Goal: Task Accomplishment & Management: Use online tool/utility

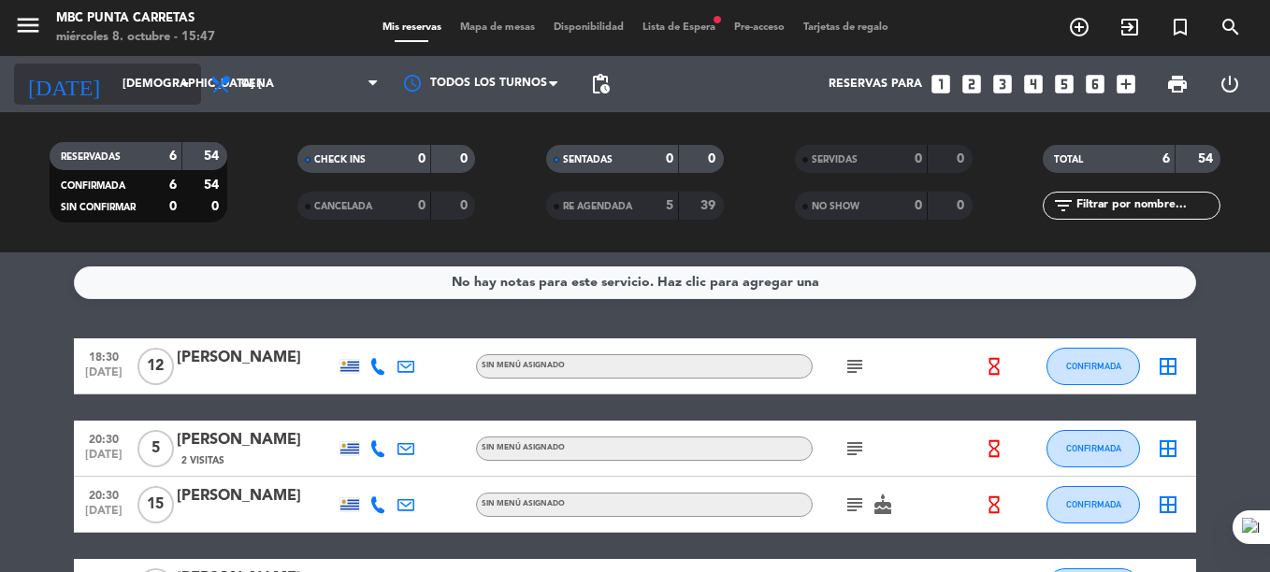
click at [121, 90] on input "[DEMOGRAPHIC_DATA] [DATE]" at bounding box center [192, 84] width 158 height 32
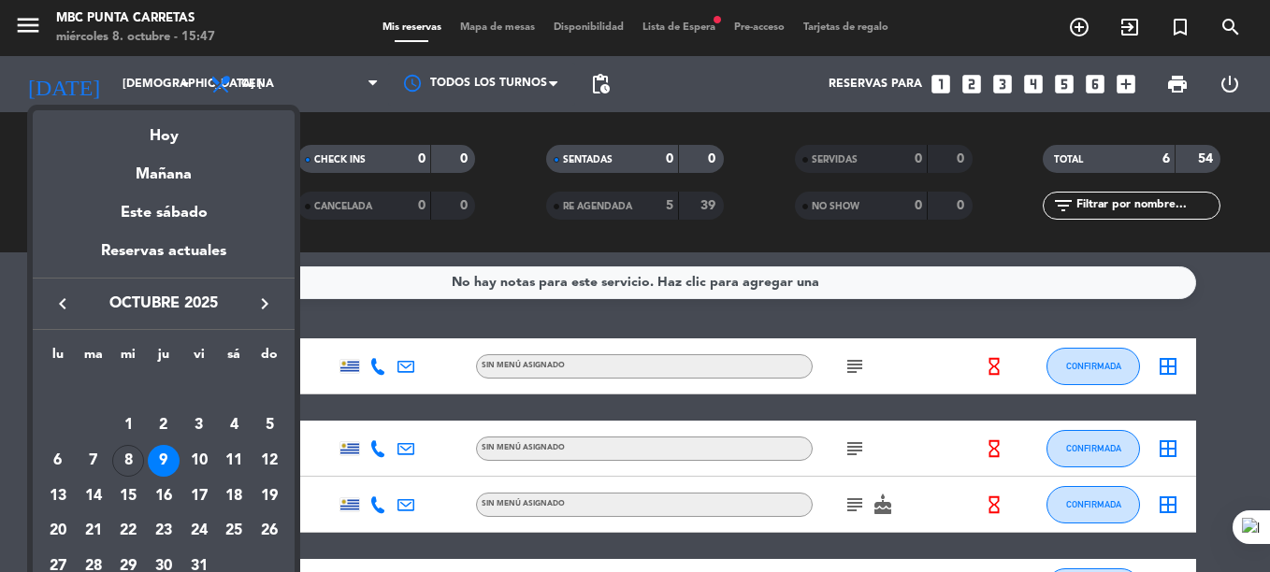
click at [694, 30] on div at bounding box center [635, 286] width 1270 height 572
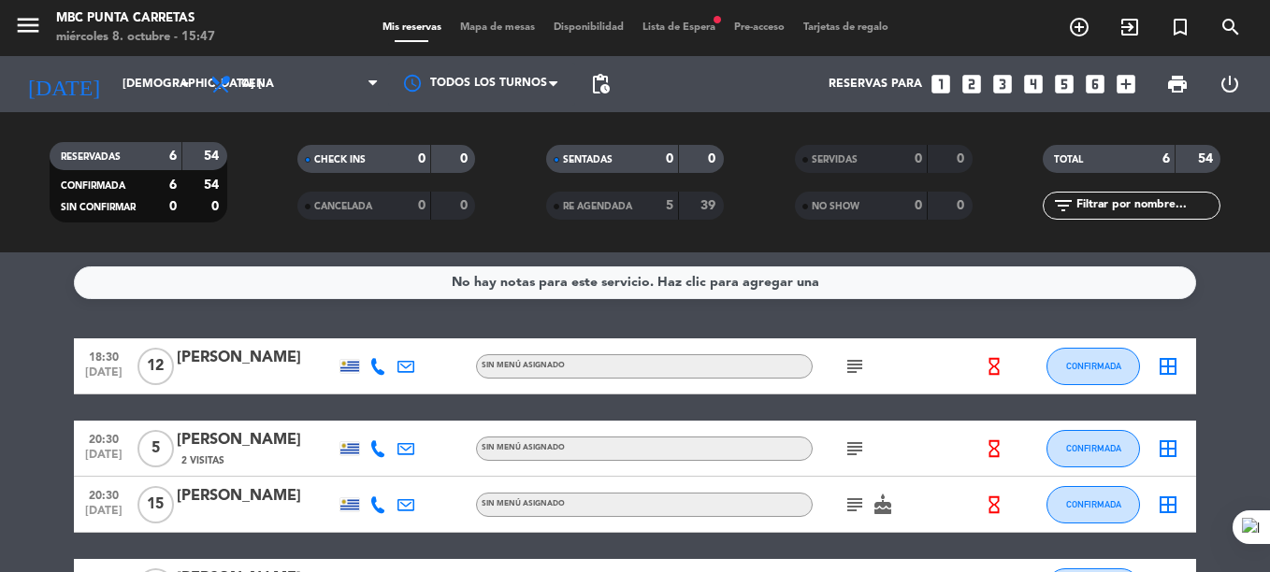
click at [694, 30] on span "Lista de Espera fiber_manual_record" at bounding box center [679, 27] width 92 height 10
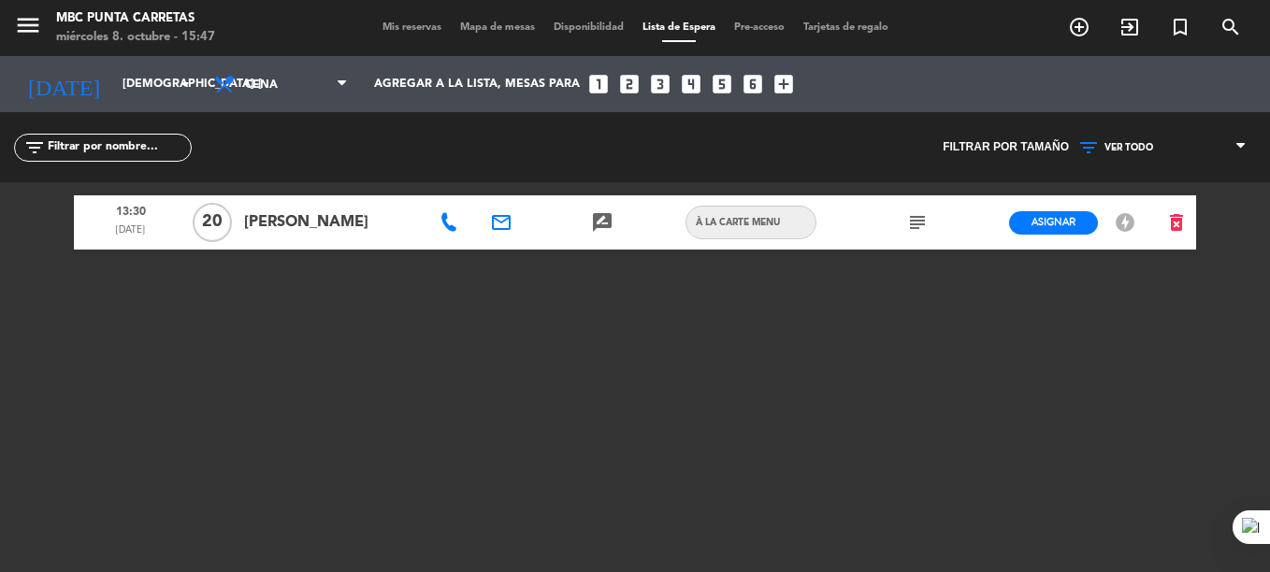
click at [397, 25] on span "Mis reservas" at bounding box center [412, 27] width 78 height 10
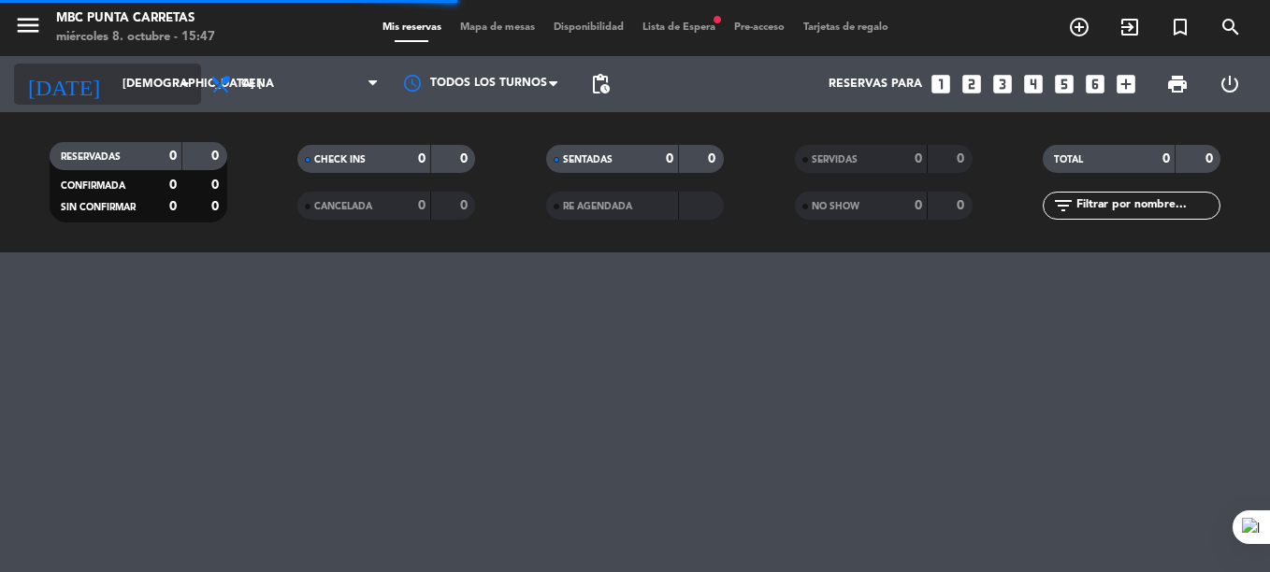
click at [129, 65] on div "[DATE] jue. [DATE] arrow_drop_down" at bounding box center [107, 84] width 187 height 41
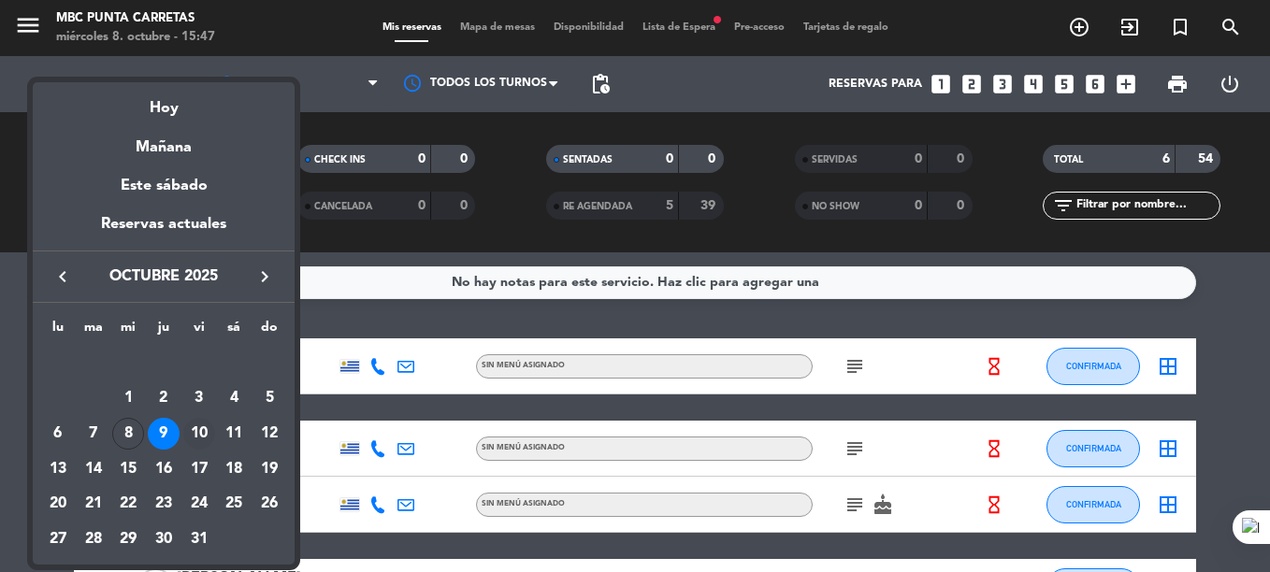
click at [199, 424] on div "10" at bounding box center [199, 434] width 32 height 32
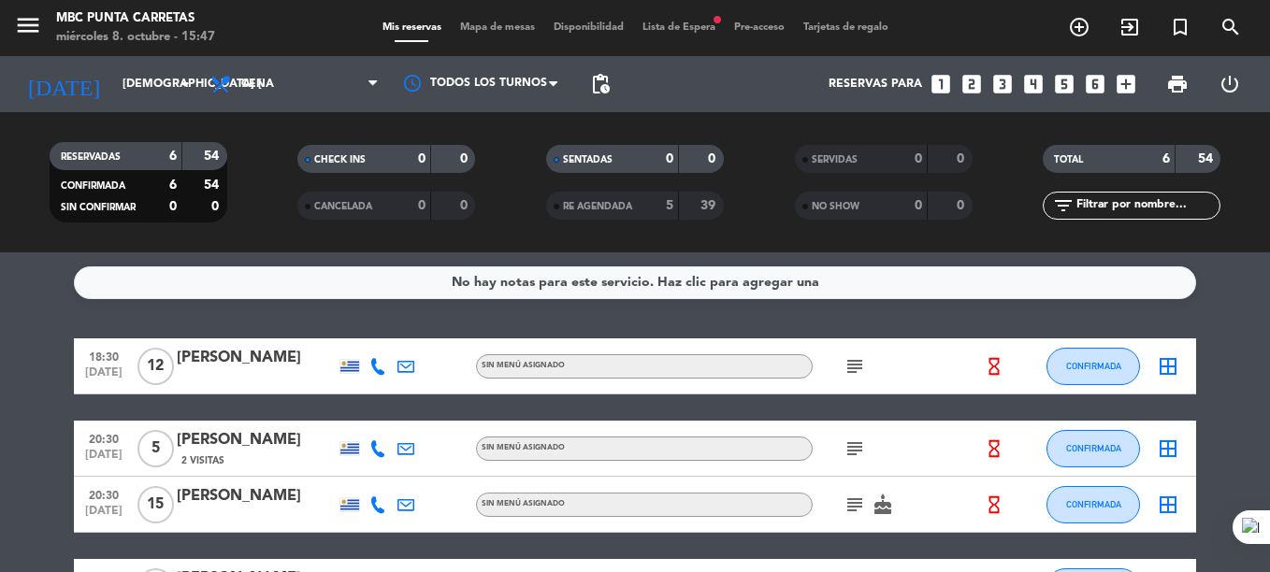
type input "vie. [DATE]"
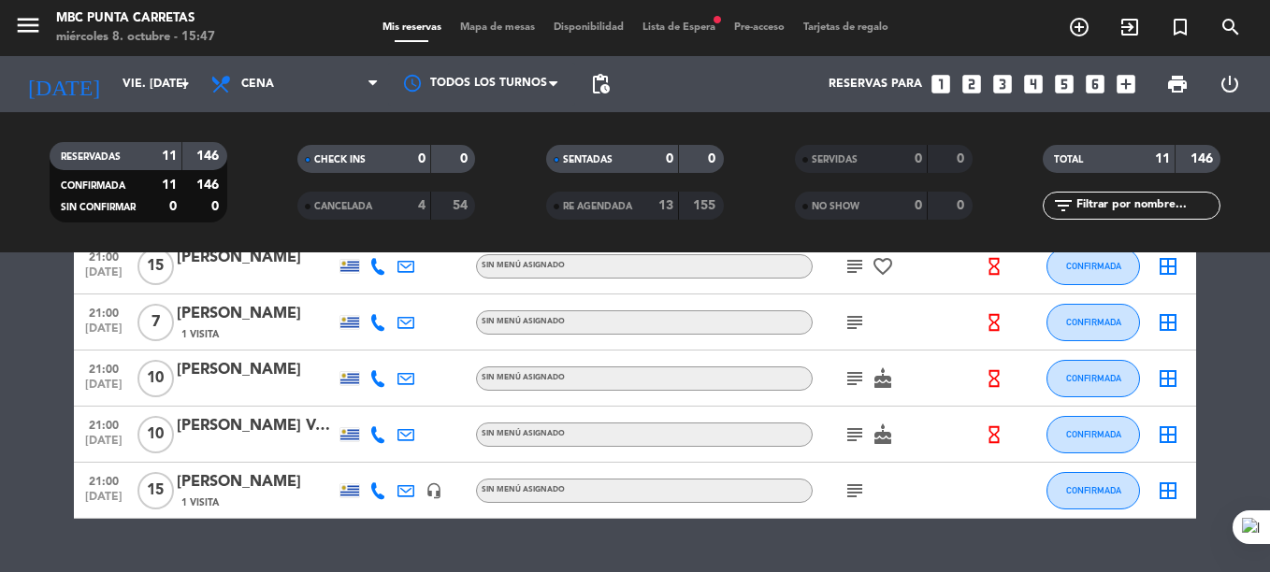
scroll to position [503, 0]
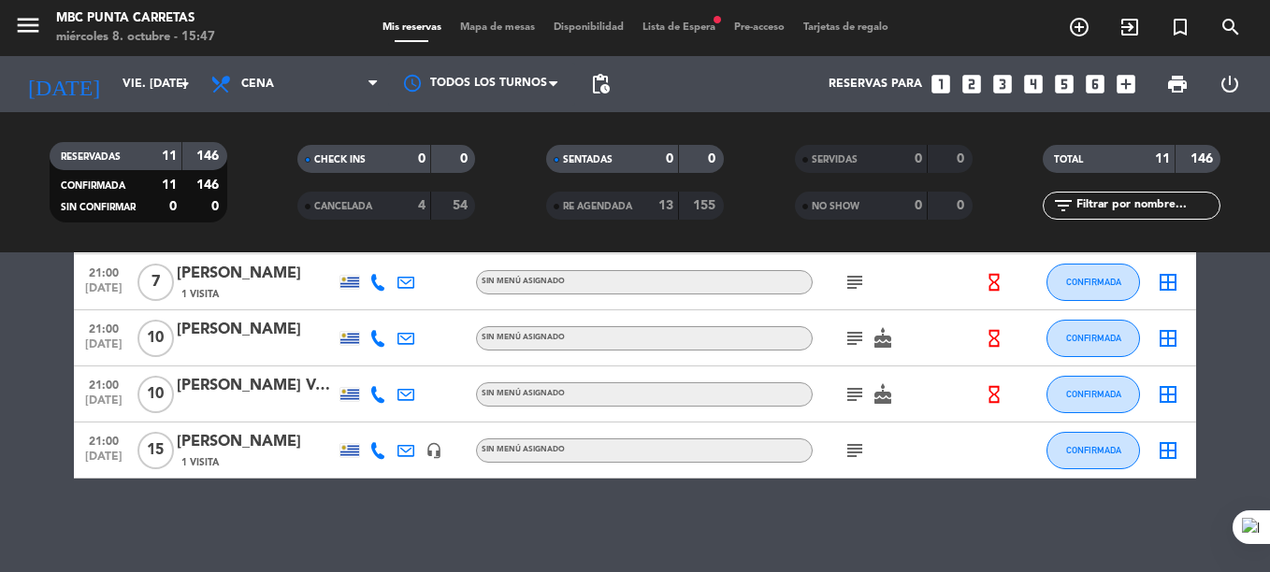
click at [697, 26] on span "Lista de Espera fiber_manual_record" at bounding box center [679, 27] width 92 height 10
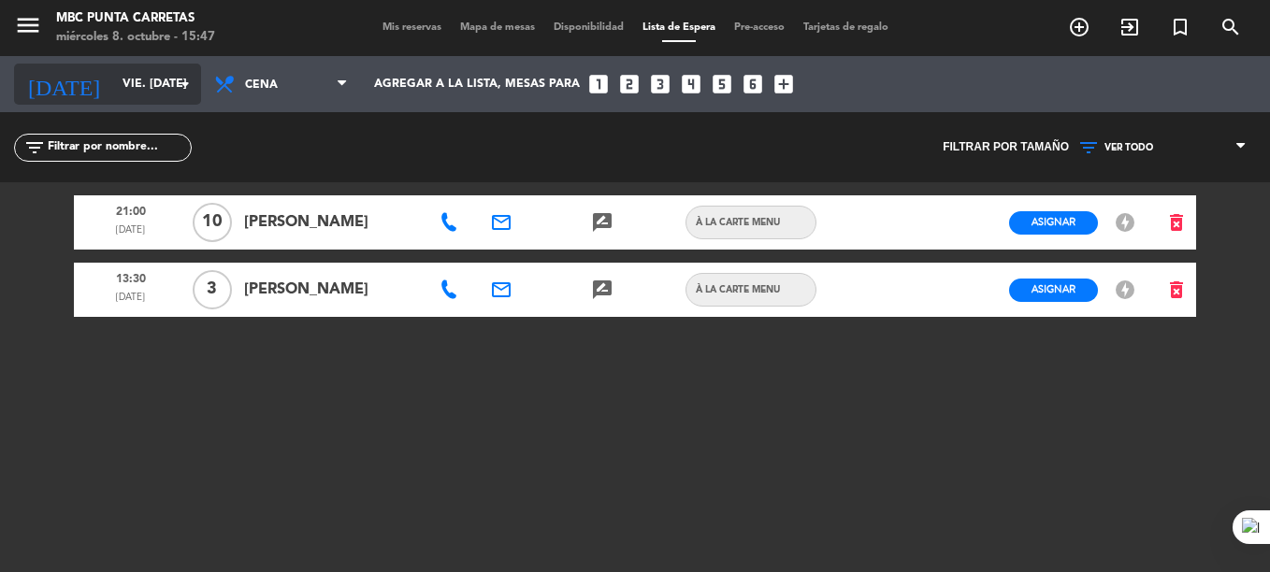
click at [159, 83] on input "vie. [DATE]" at bounding box center [192, 84] width 158 height 32
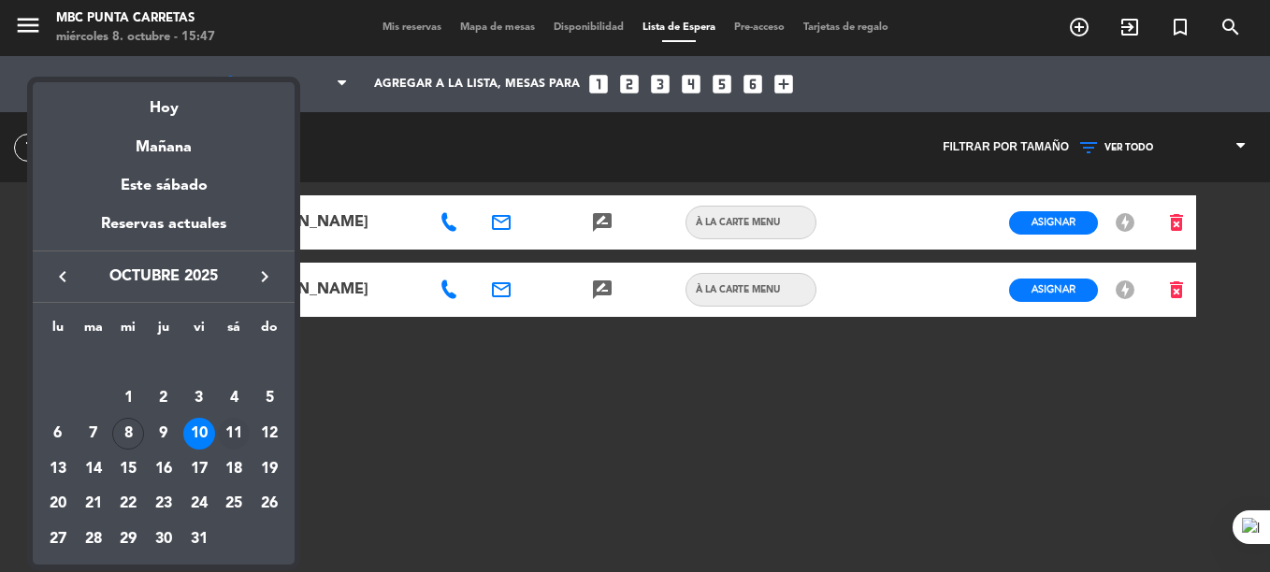
click at [237, 434] on div "11" at bounding box center [234, 434] width 32 height 32
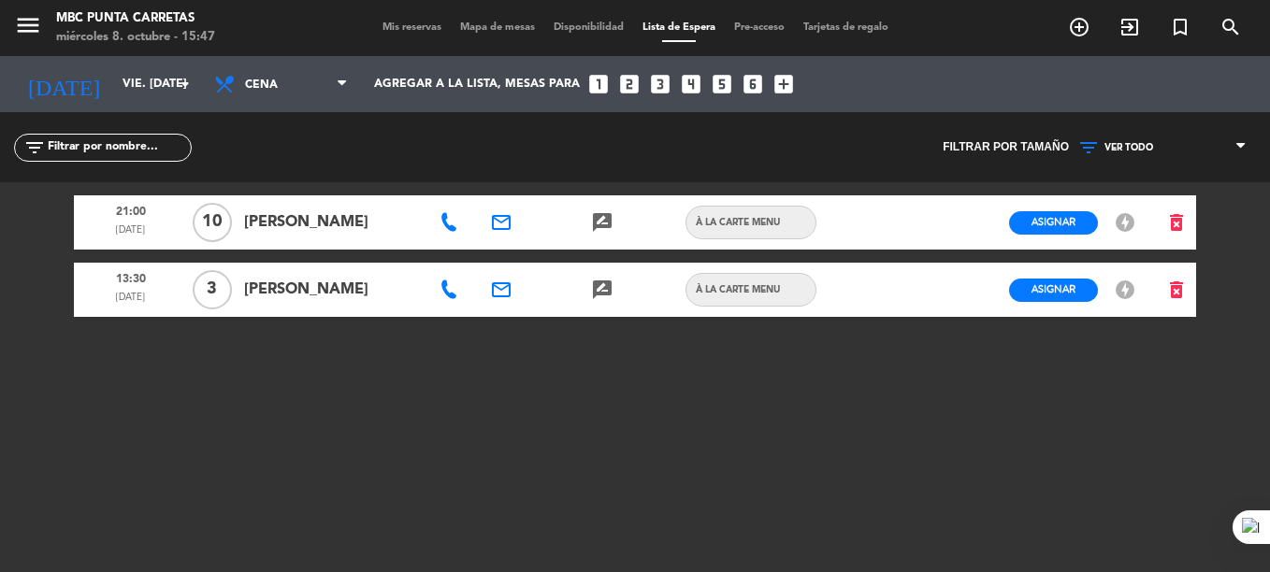
type input "sáb. [DATE]"
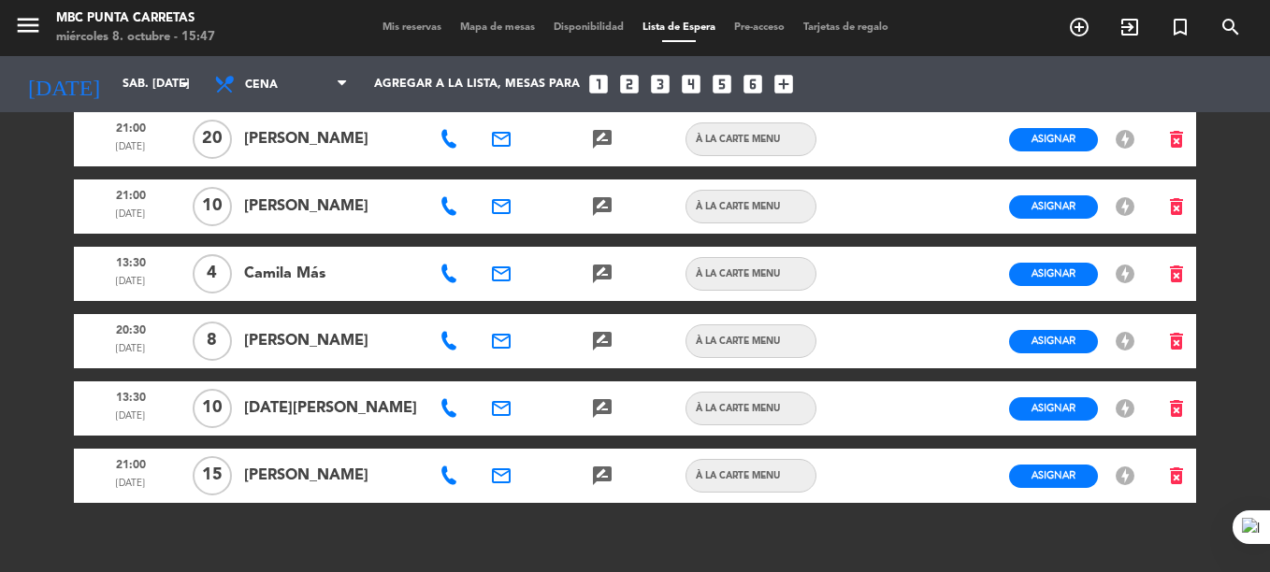
scroll to position [255, 0]
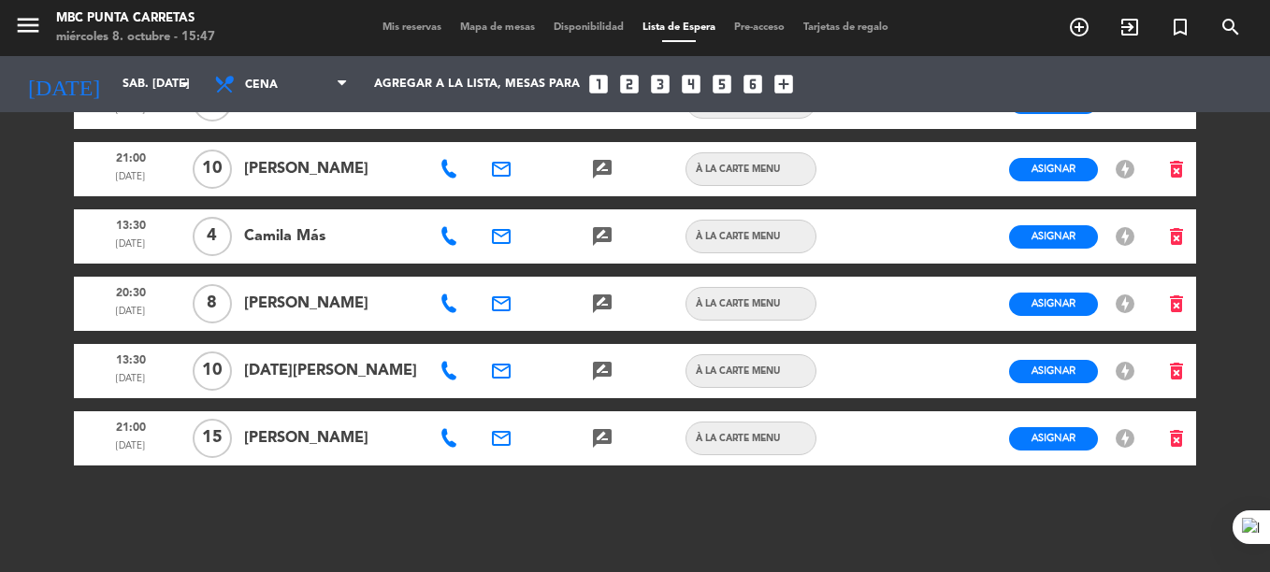
click at [434, 364] on div at bounding box center [451, 371] width 50 height 54
click at [440, 365] on icon at bounding box center [449, 371] width 19 height 19
click at [497, 342] on span "Copiar" at bounding box center [516, 338] width 39 height 20
click at [551, 193] on div at bounding box center [552, 169] width 50 height 54
click at [113, 91] on input "sáb. [DATE]" at bounding box center [192, 84] width 158 height 32
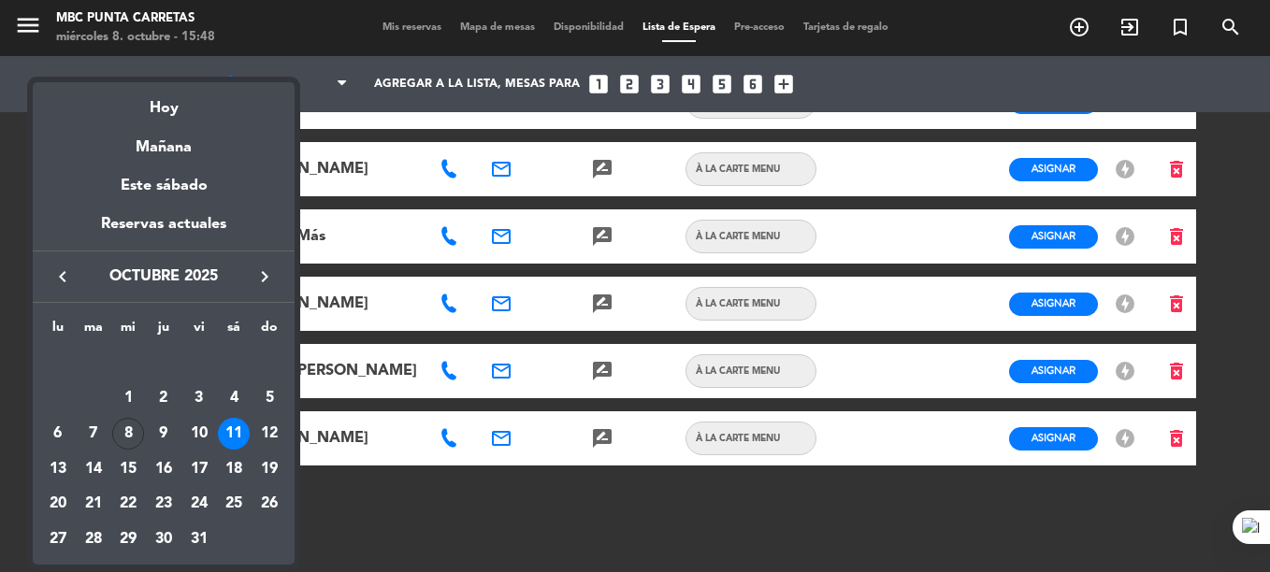
click at [405, 31] on div at bounding box center [635, 286] width 1270 height 572
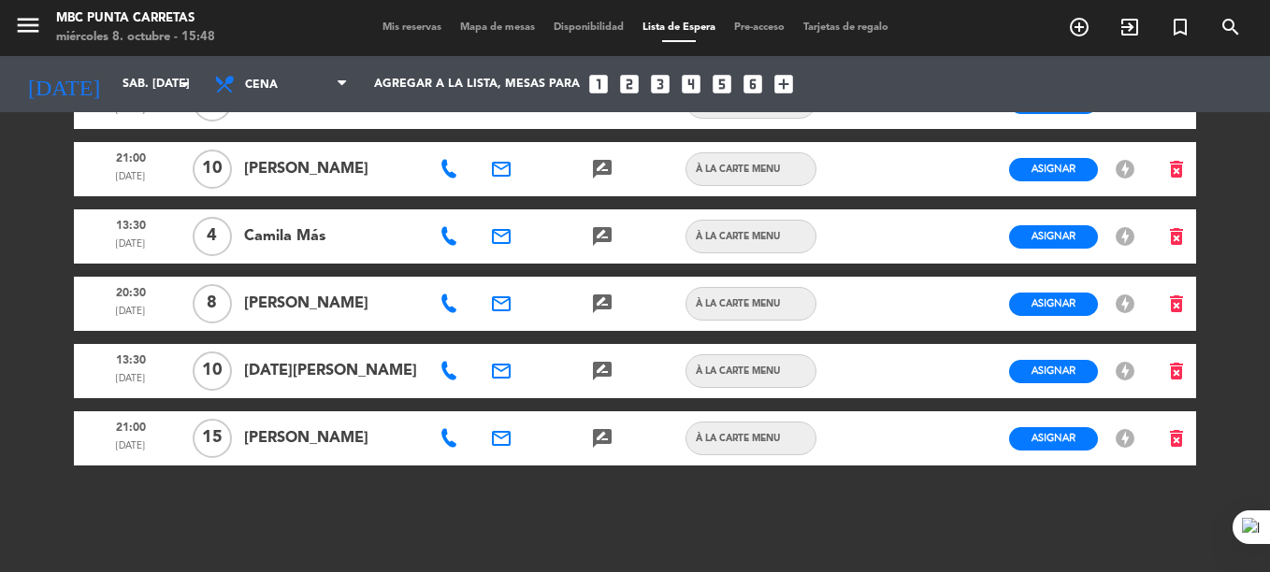
click at [405, 31] on span "Mis reservas" at bounding box center [412, 27] width 78 height 10
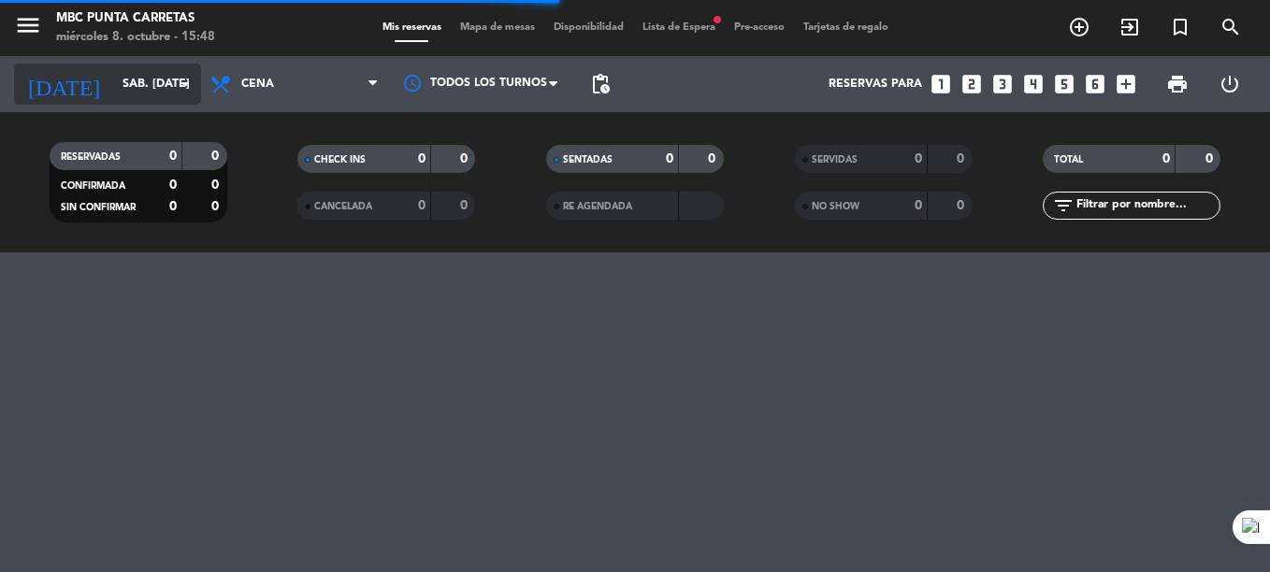
click at [137, 65] on div "[DATE] sáb. [DATE] arrow_drop_down" at bounding box center [107, 84] width 187 height 41
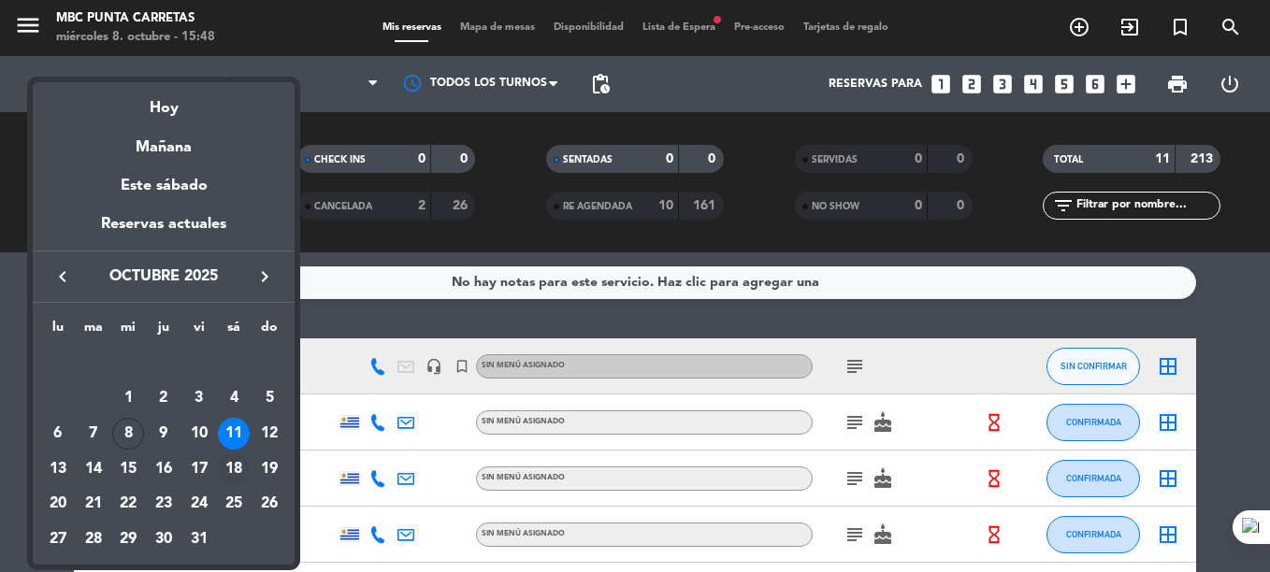
click at [240, 473] on div "18" at bounding box center [234, 470] width 32 height 32
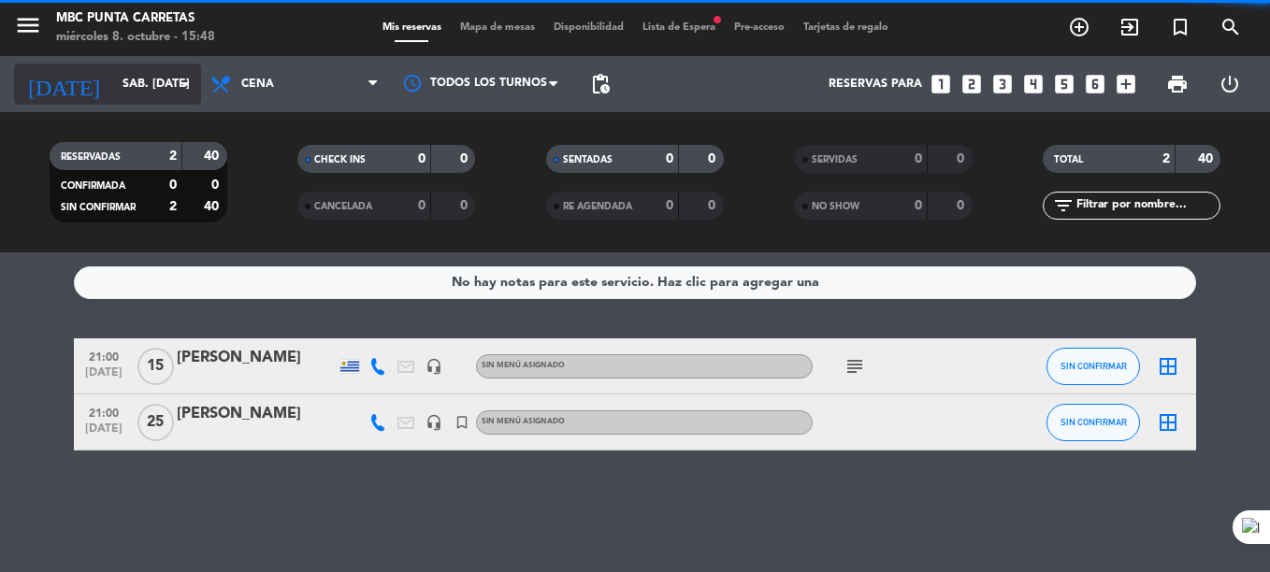
click at [149, 79] on input "sáb. [DATE]" at bounding box center [192, 84] width 158 height 32
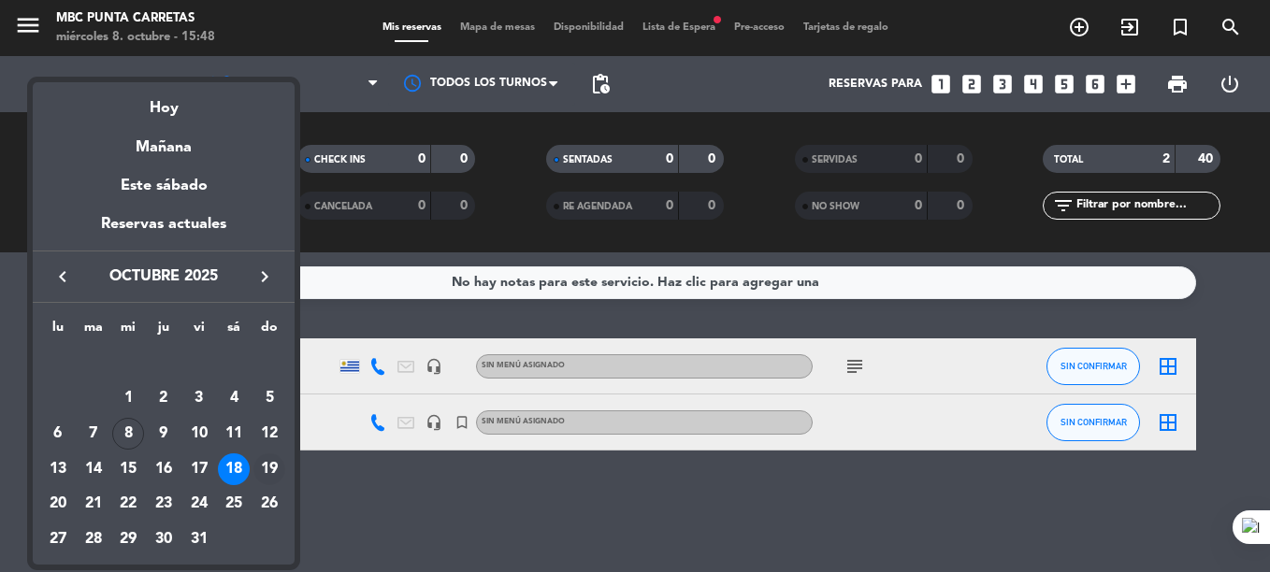
click at [265, 471] on div "19" at bounding box center [269, 470] width 32 height 32
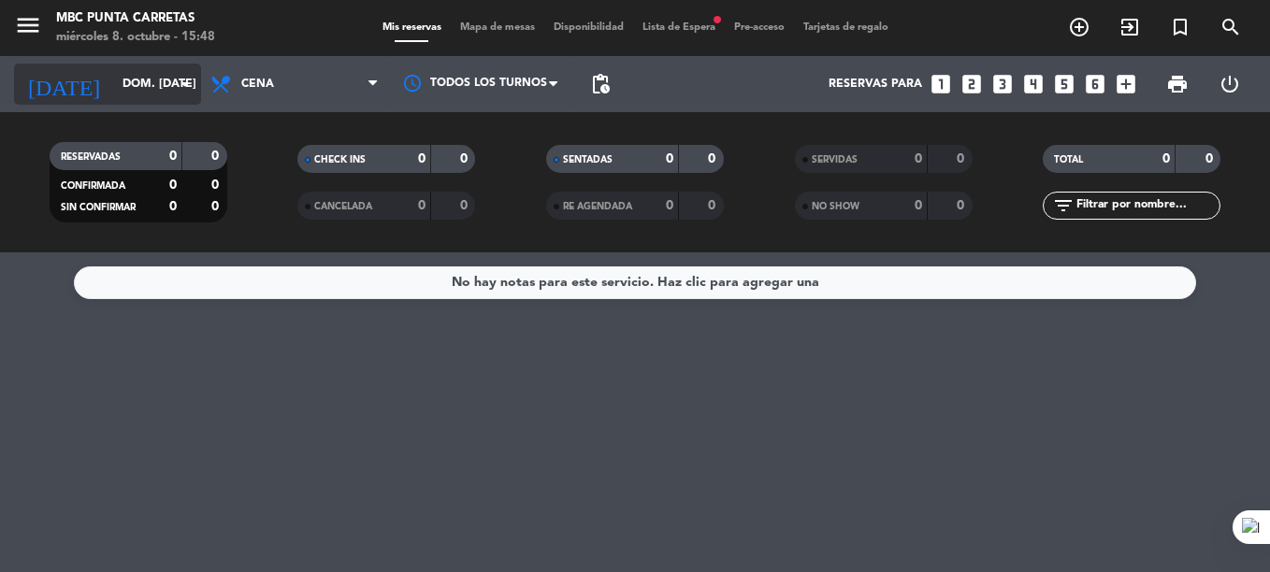
click at [137, 93] on input "dom. [DATE]" at bounding box center [192, 84] width 158 height 32
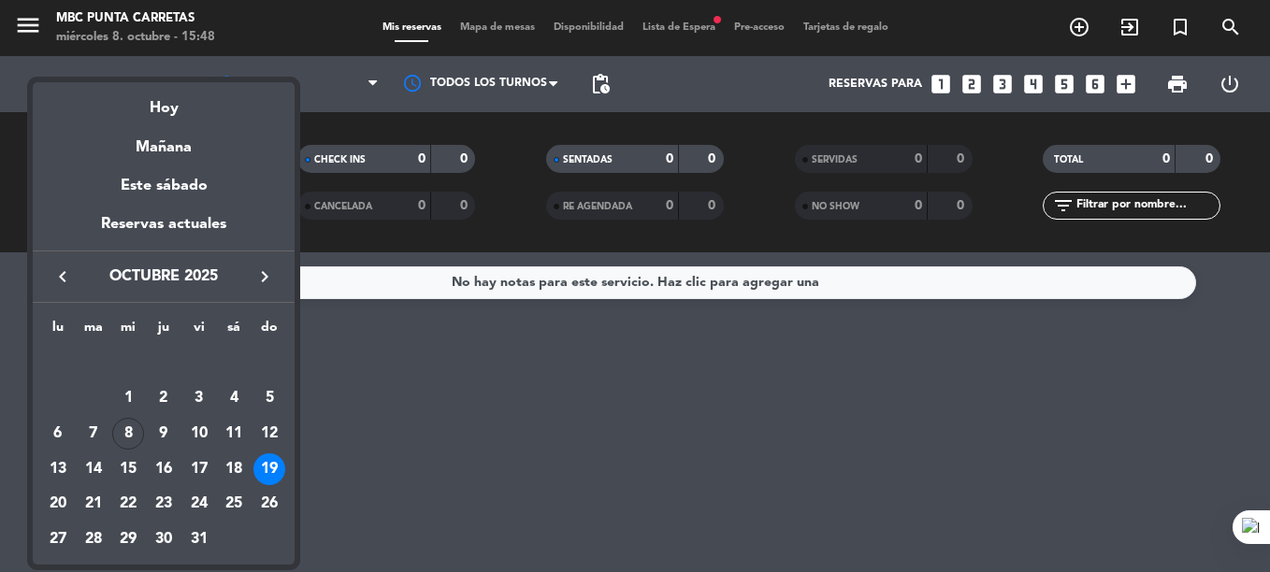
click at [275, 283] on icon "keyboard_arrow_right" at bounding box center [264, 277] width 22 height 22
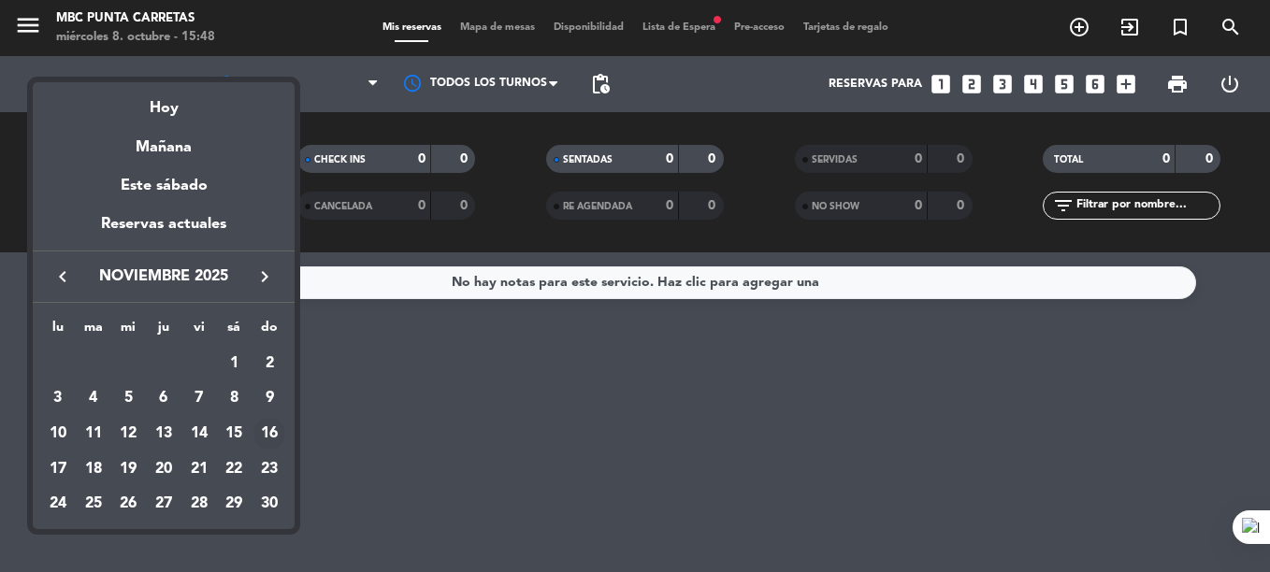
click at [268, 436] on div "16" at bounding box center [269, 434] width 32 height 32
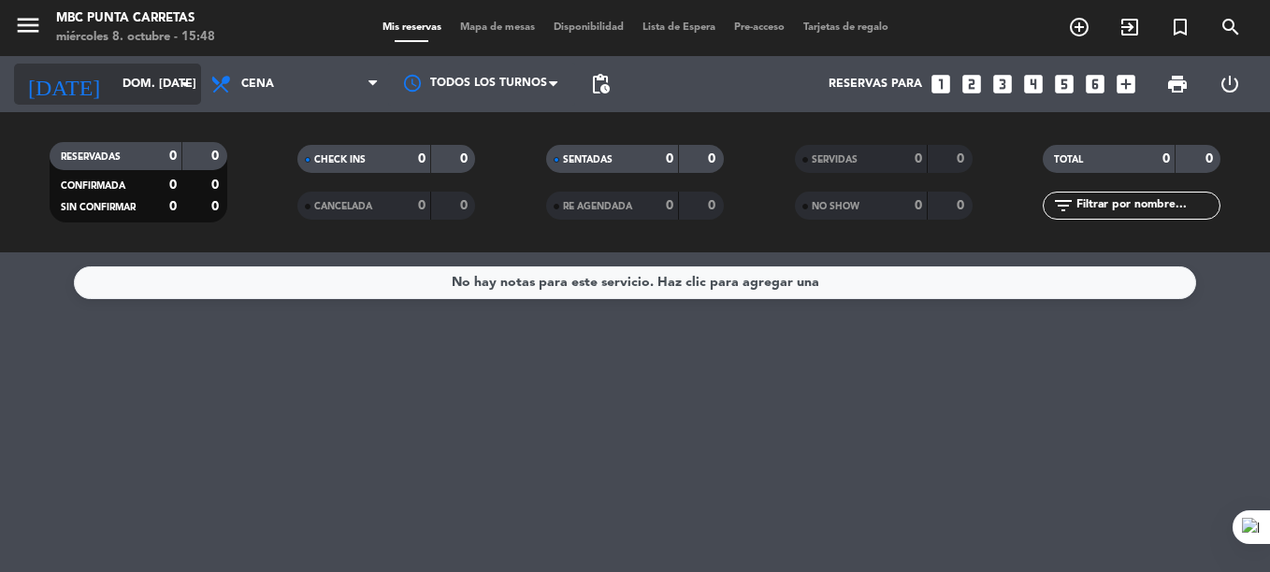
click at [139, 88] on input "dom. [DATE]" at bounding box center [192, 84] width 158 height 32
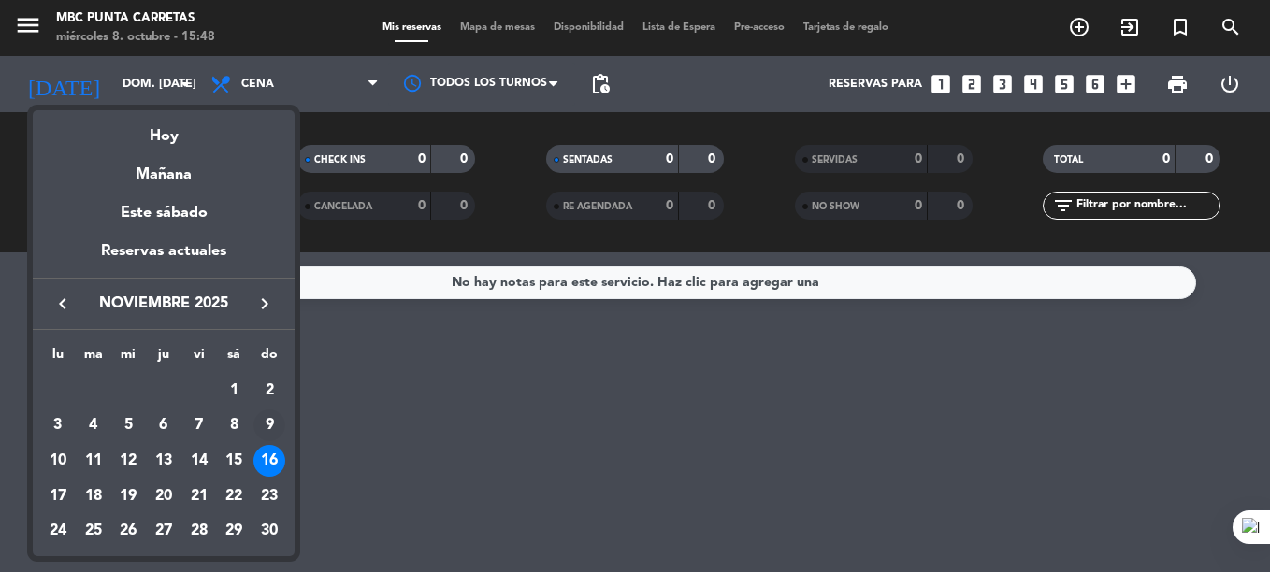
click at [272, 413] on div "9" at bounding box center [269, 426] width 32 height 32
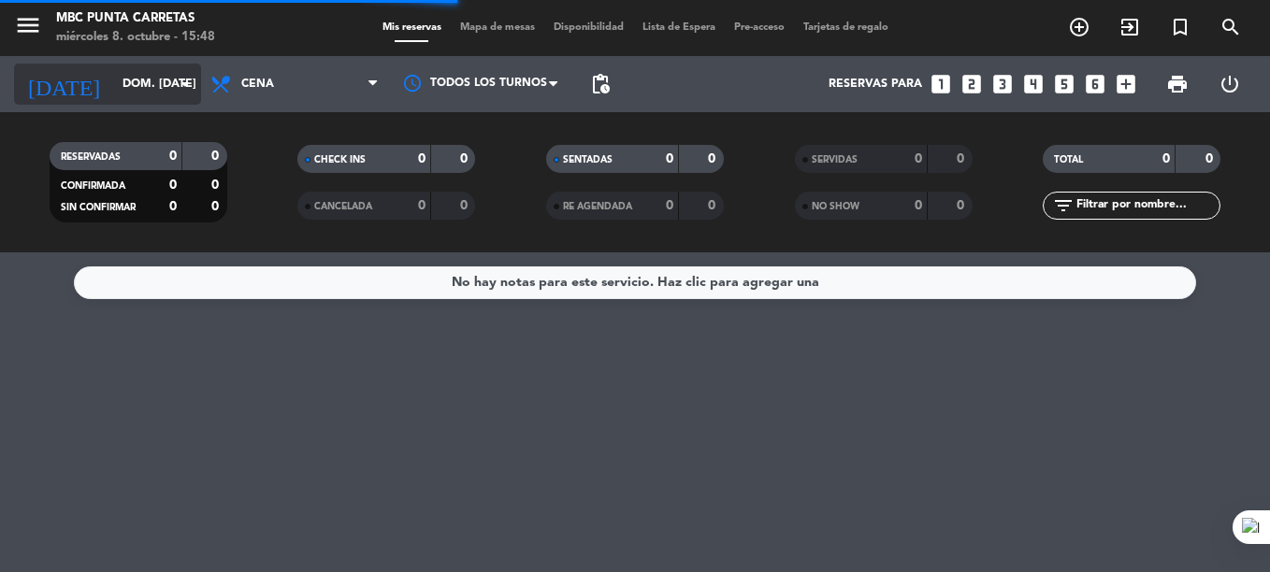
click at [142, 68] on input "dom. [DATE]" at bounding box center [192, 84] width 158 height 32
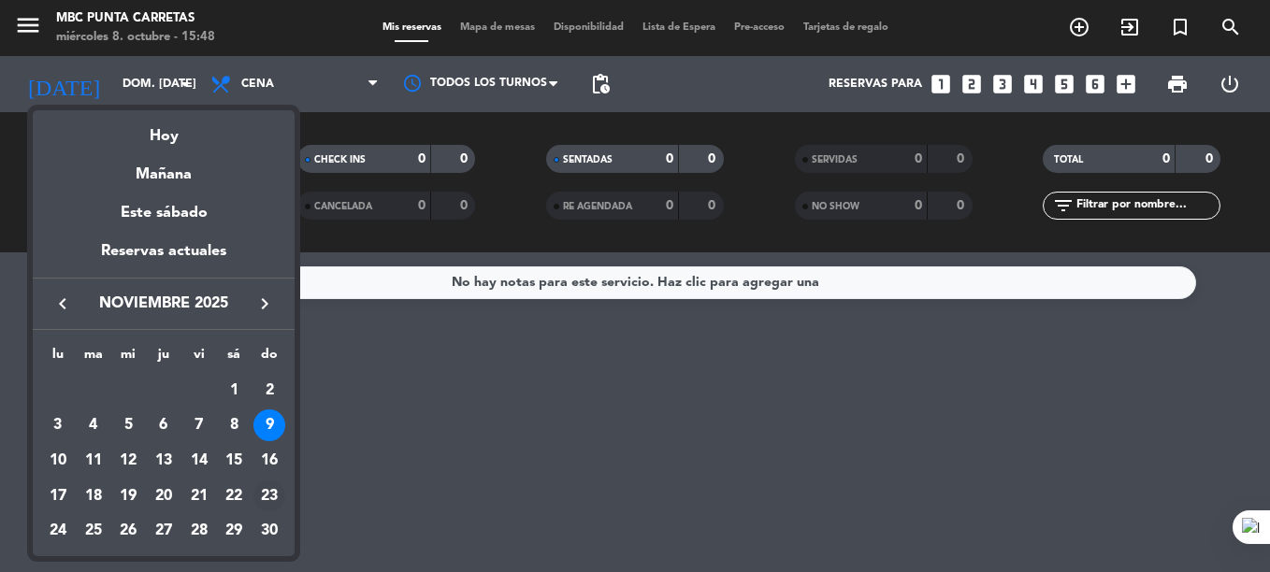
click at [273, 492] on div "23" at bounding box center [269, 497] width 32 height 32
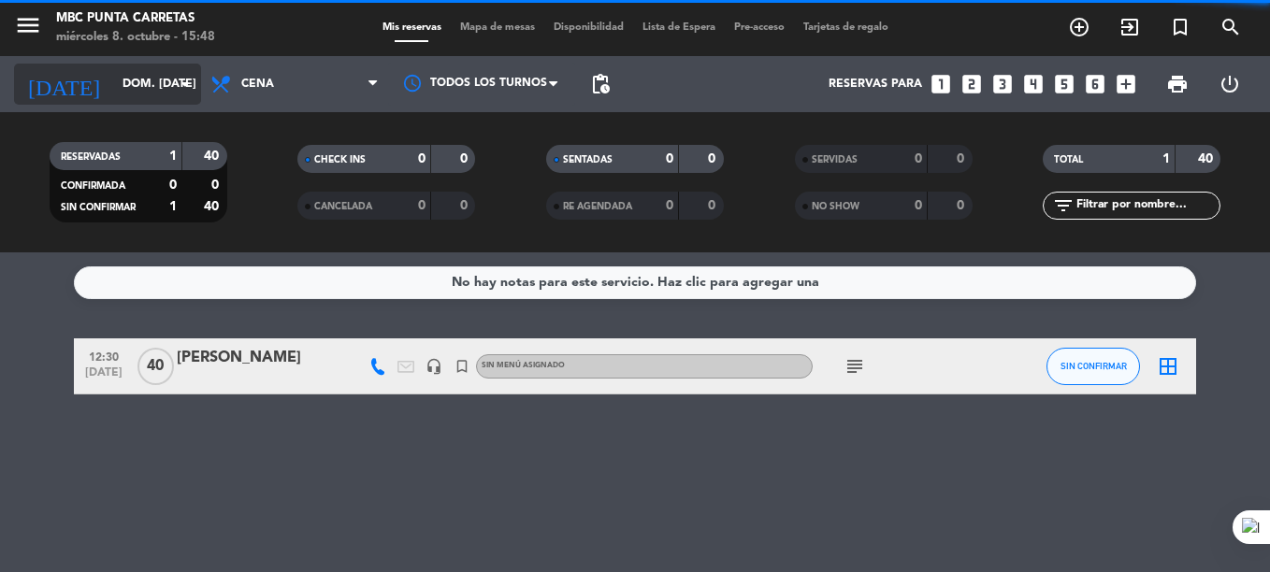
click at [141, 79] on input "dom. [DATE]" at bounding box center [192, 84] width 158 height 32
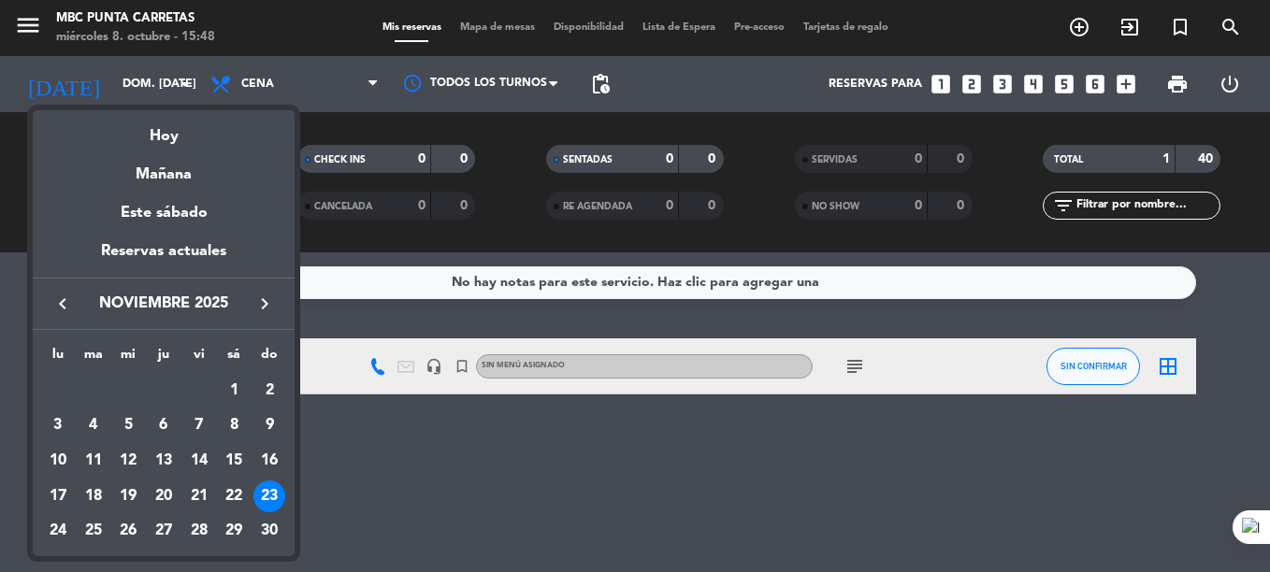
click at [57, 296] on icon "keyboard_arrow_left" at bounding box center [62, 304] width 22 height 22
click at [128, 454] on div "8" at bounding box center [128, 461] width 32 height 32
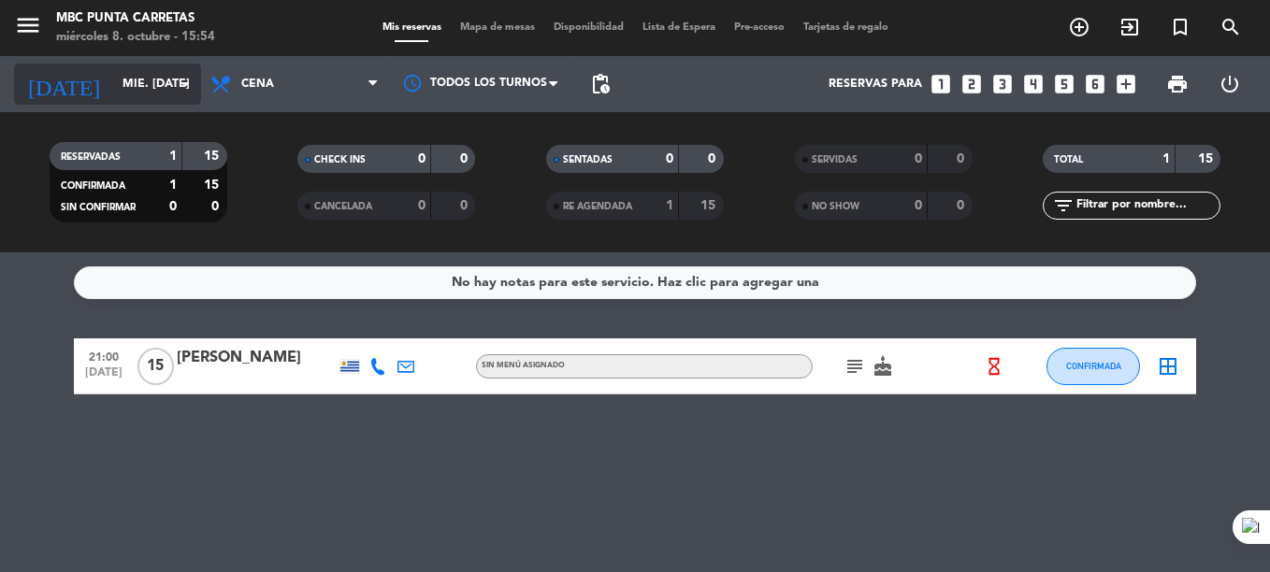
click at [139, 68] on input "mié. [DATE]" at bounding box center [192, 84] width 158 height 32
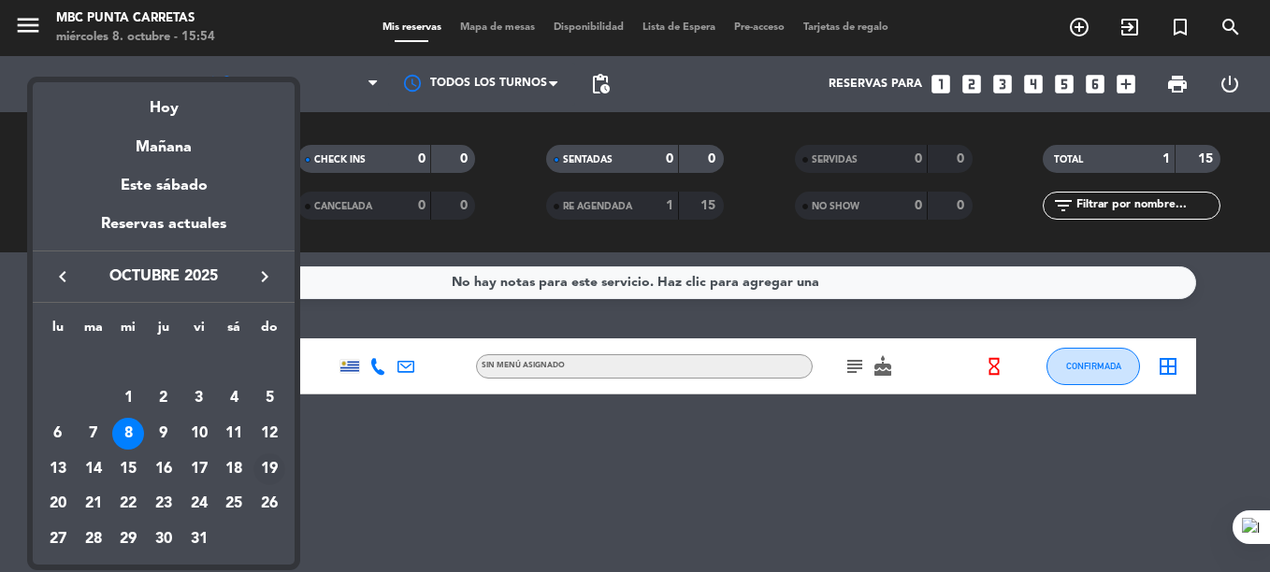
click at [266, 472] on div "19" at bounding box center [269, 470] width 32 height 32
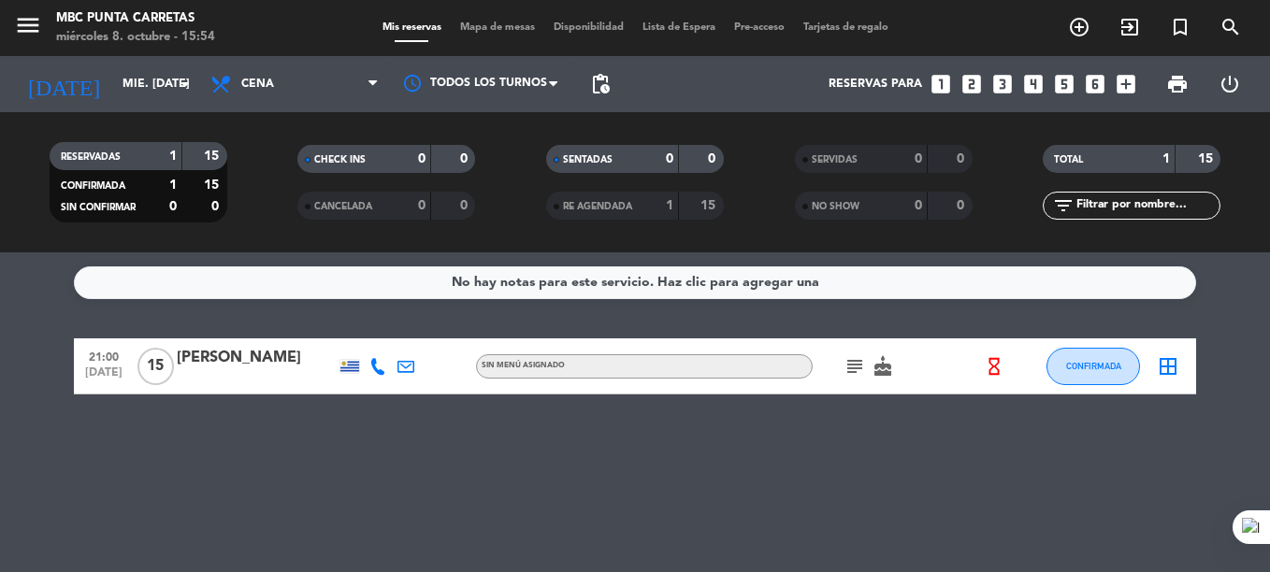
type input "dom. [DATE]"
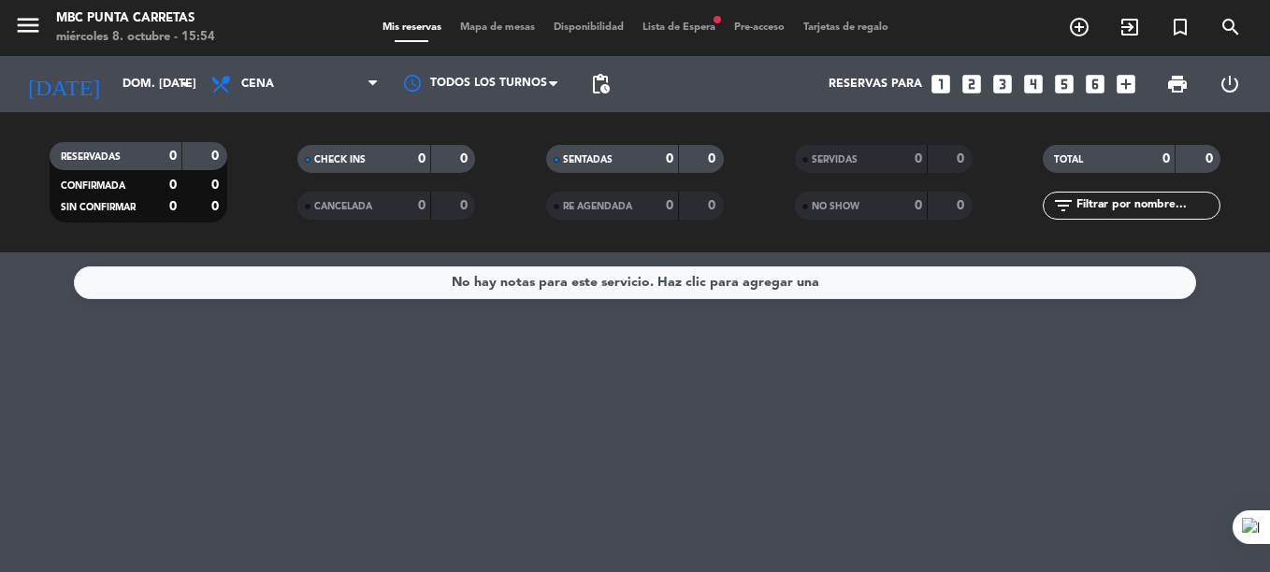
click at [660, 25] on span "Lista de Espera fiber_manual_record" at bounding box center [679, 27] width 92 height 10
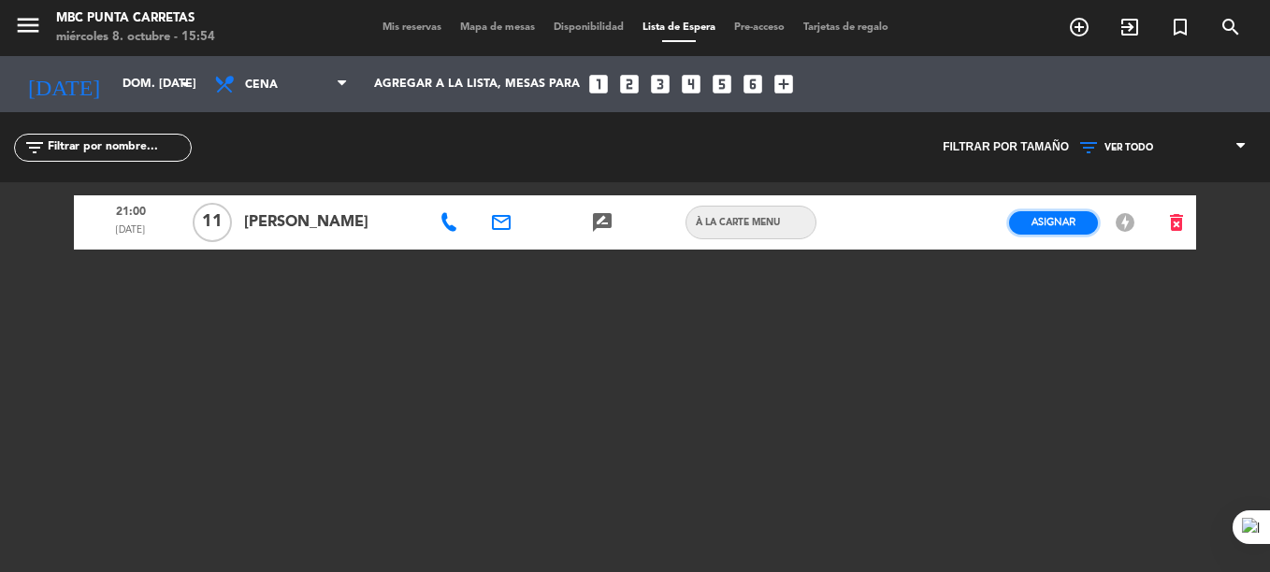
click at [1052, 218] on span "Asignar" at bounding box center [1054, 222] width 44 height 14
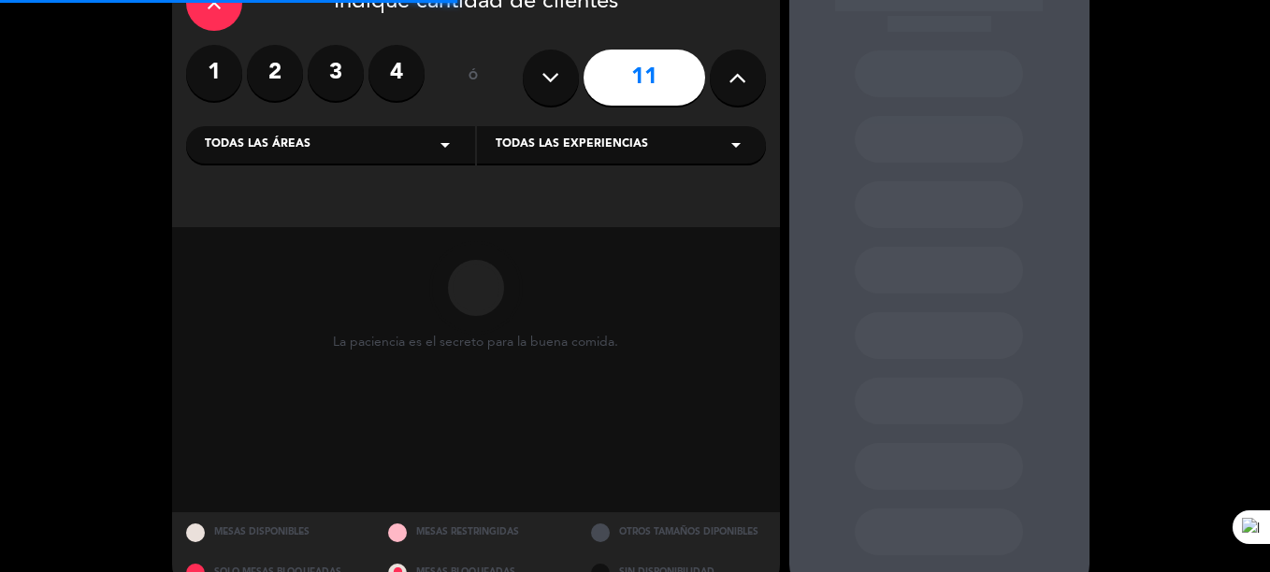
scroll to position [116, 0]
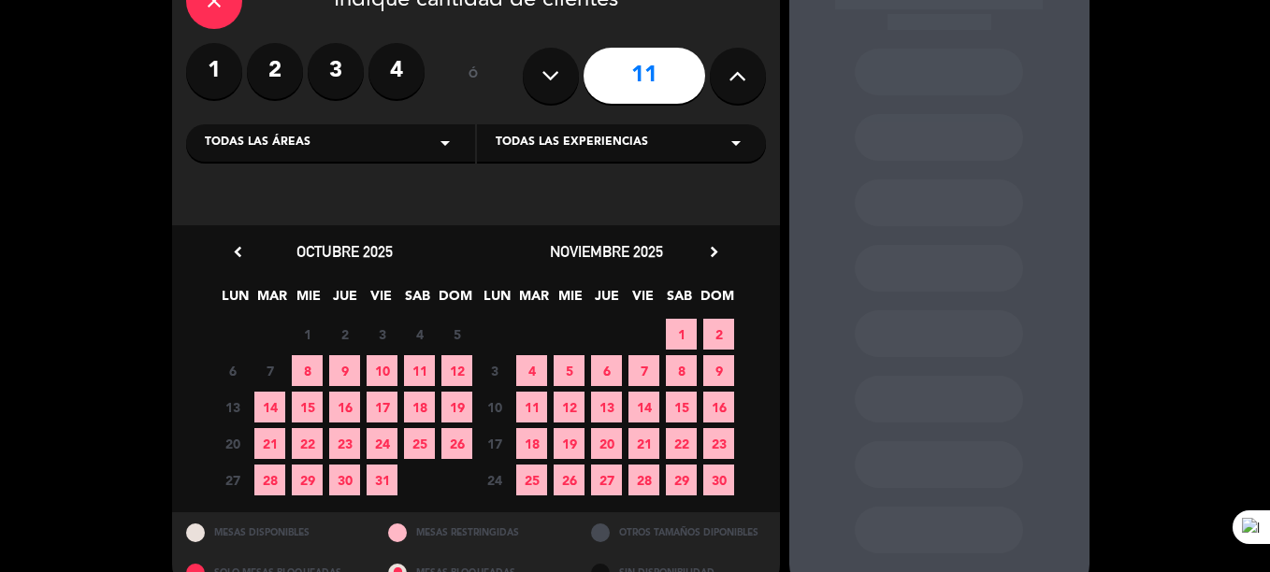
click at [453, 406] on span "19" at bounding box center [456, 407] width 31 height 31
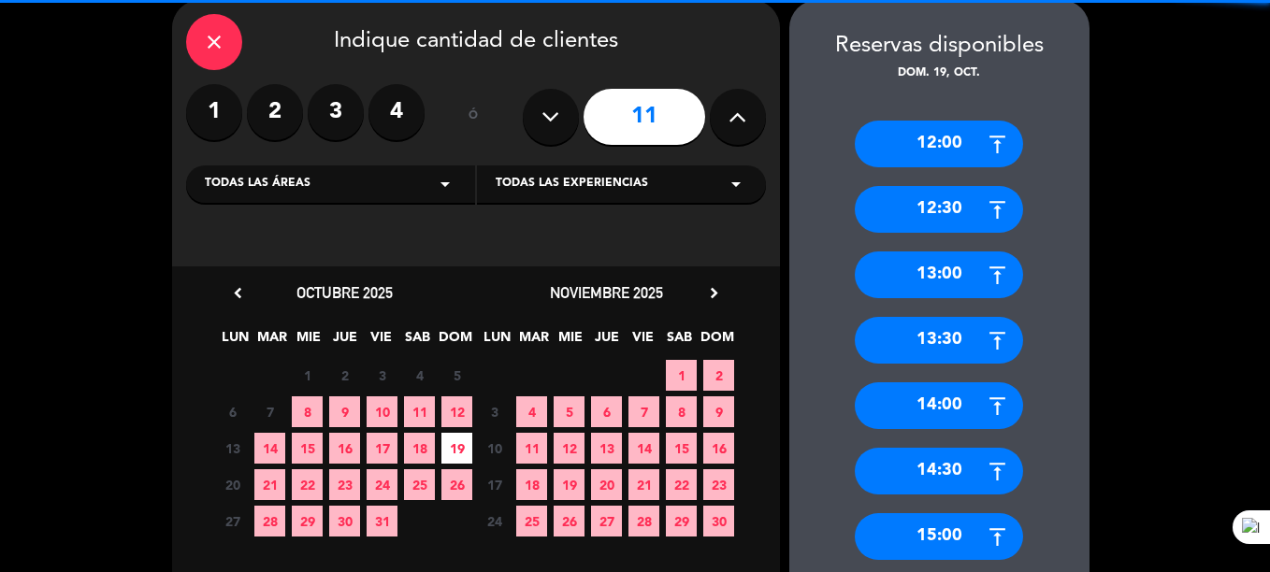
scroll to position [966, 0]
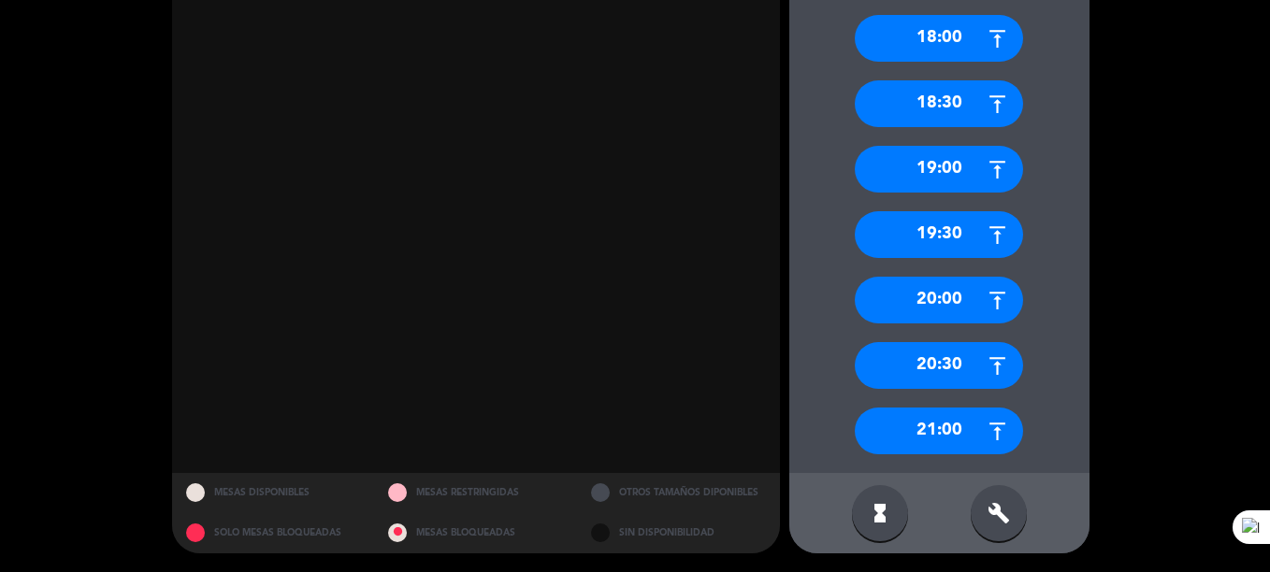
click at [928, 440] on div "21:00" at bounding box center [939, 431] width 168 height 47
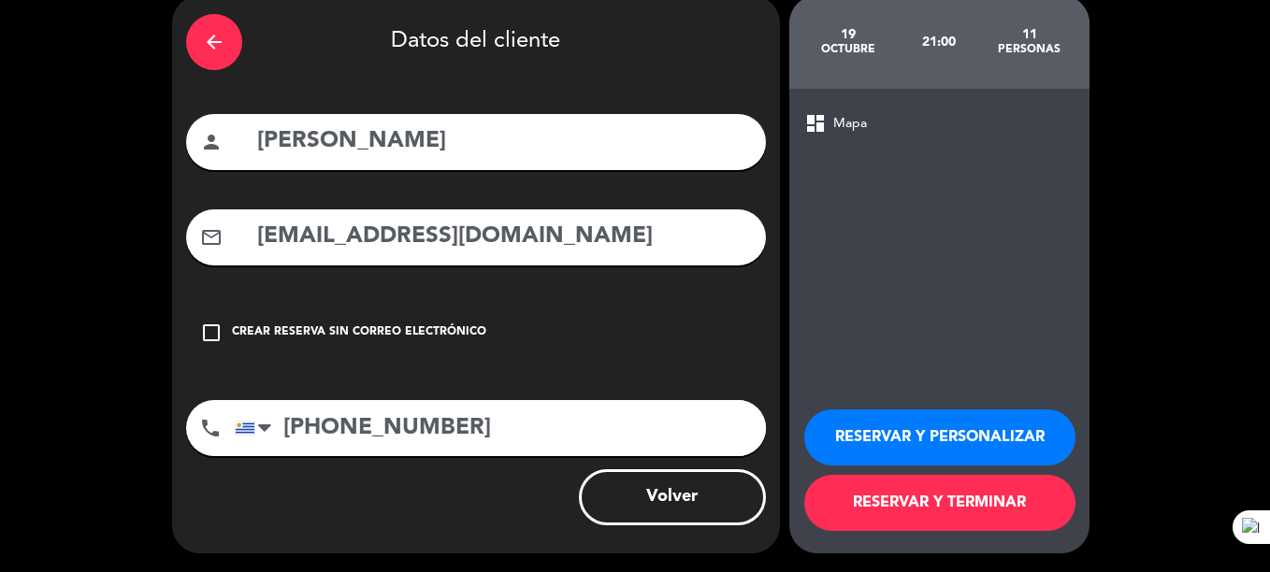
scroll to position [79, 0]
click at [917, 497] on button "RESERVAR Y TERMINAR" at bounding box center [939, 503] width 271 height 56
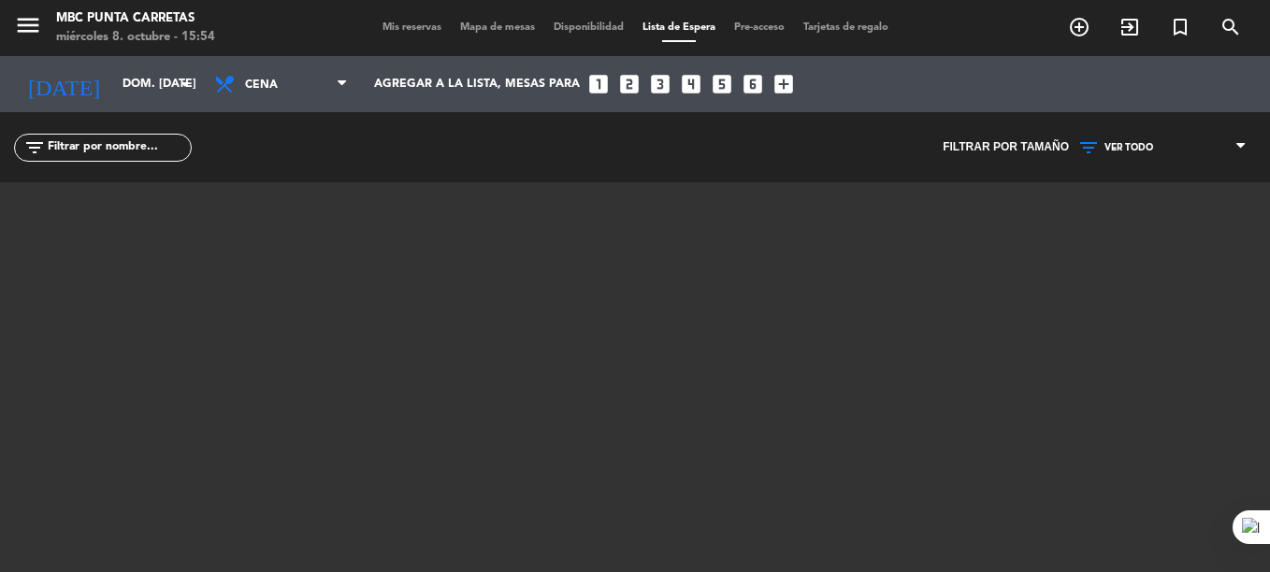
click at [409, 25] on span "Mis reservas" at bounding box center [412, 27] width 78 height 10
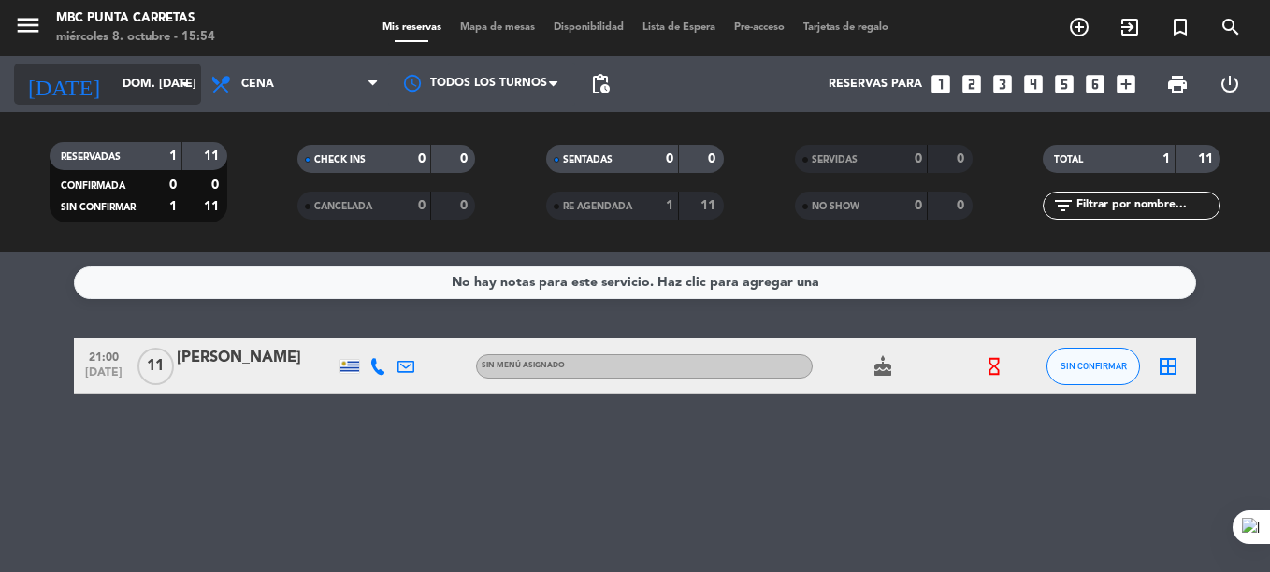
click at [113, 80] on input "dom. [DATE]" at bounding box center [192, 84] width 158 height 32
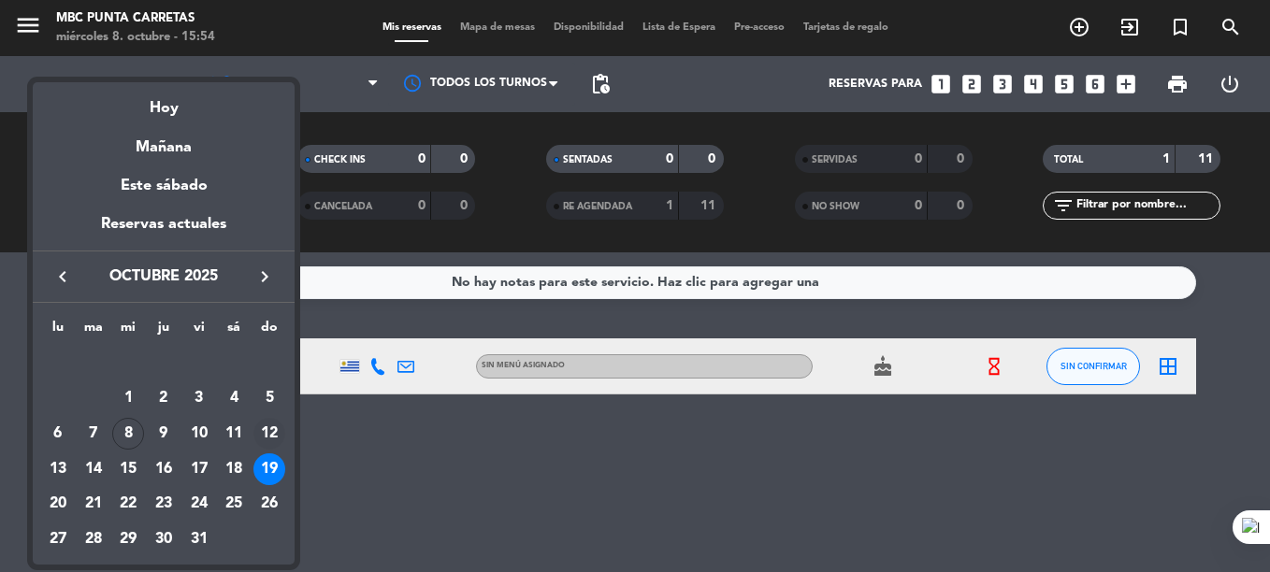
click at [267, 429] on div "12" at bounding box center [269, 434] width 32 height 32
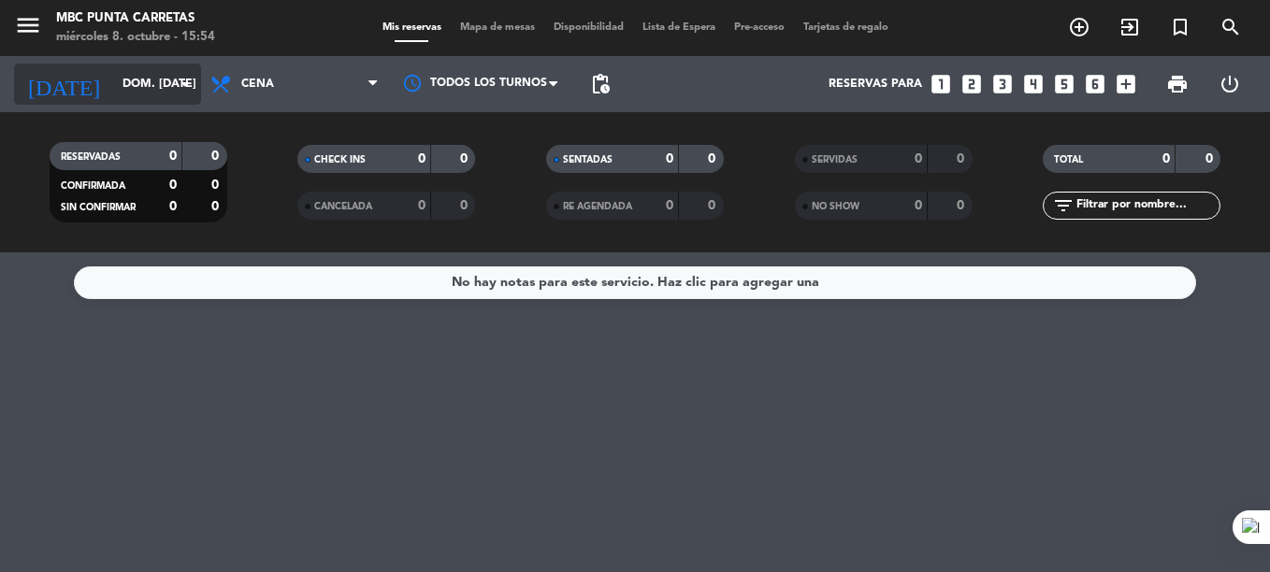
click at [113, 94] on input "dom. [DATE]" at bounding box center [192, 84] width 158 height 32
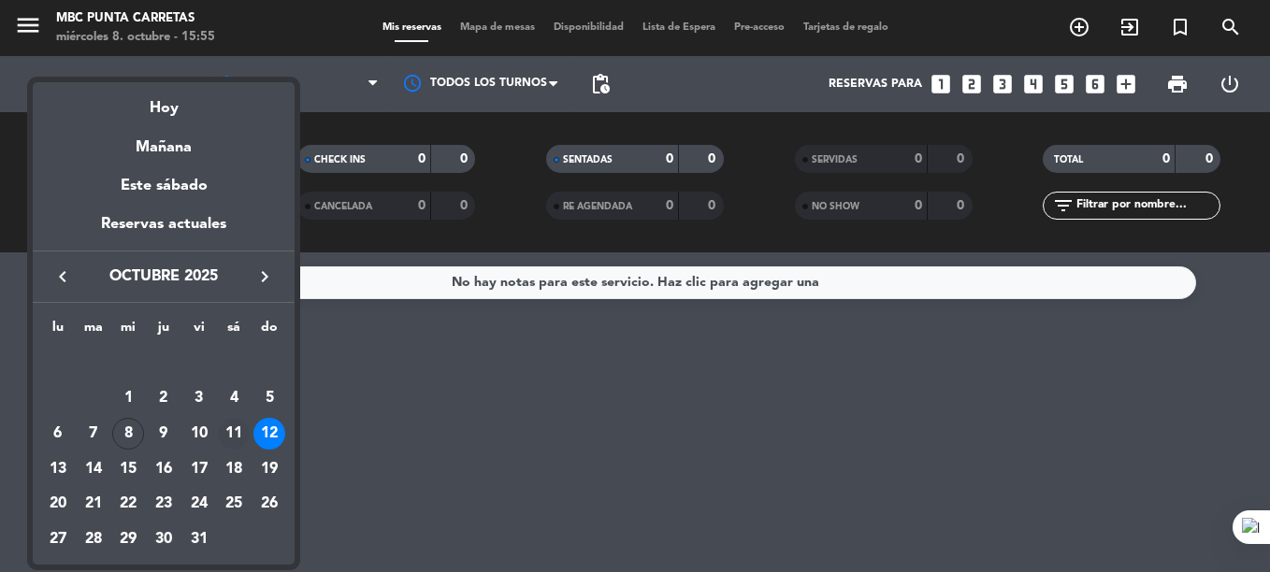
click at [229, 429] on div "11" at bounding box center [234, 434] width 32 height 32
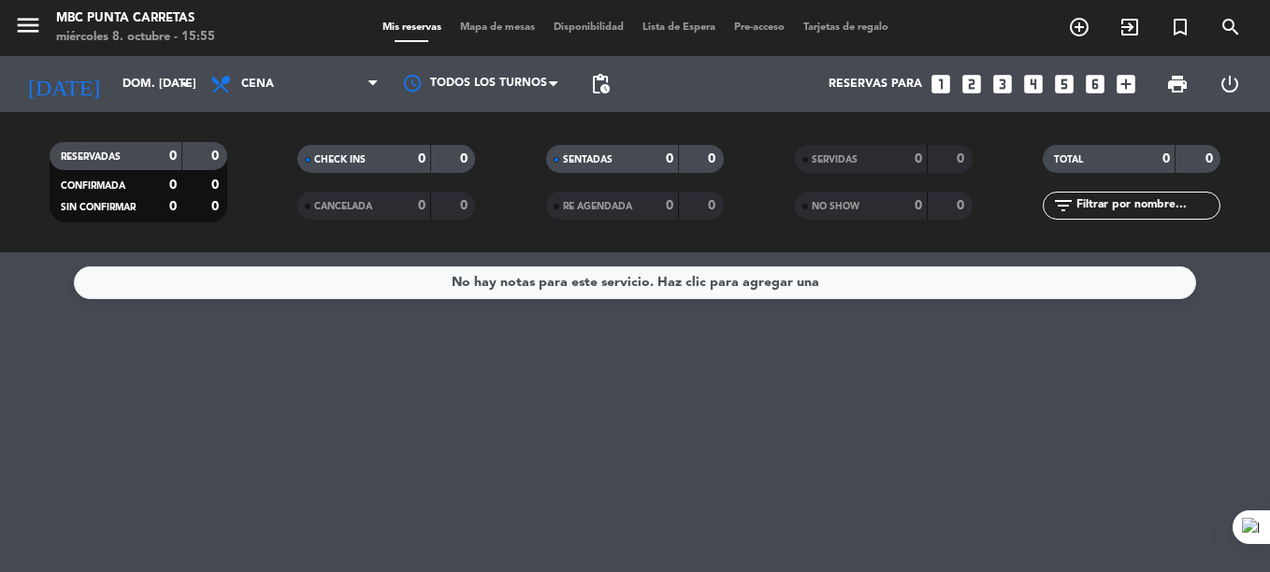
type input "sáb. [DATE]"
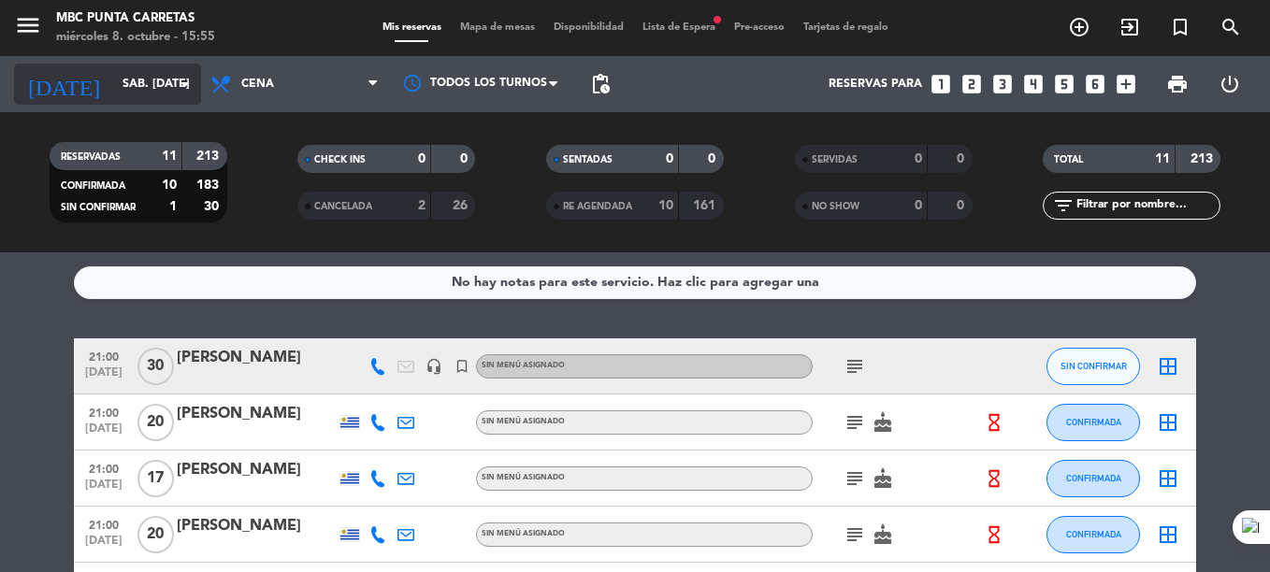
click at [134, 86] on input "sáb. [DATE]" at bounding box center [192, 84] width 158 height 32
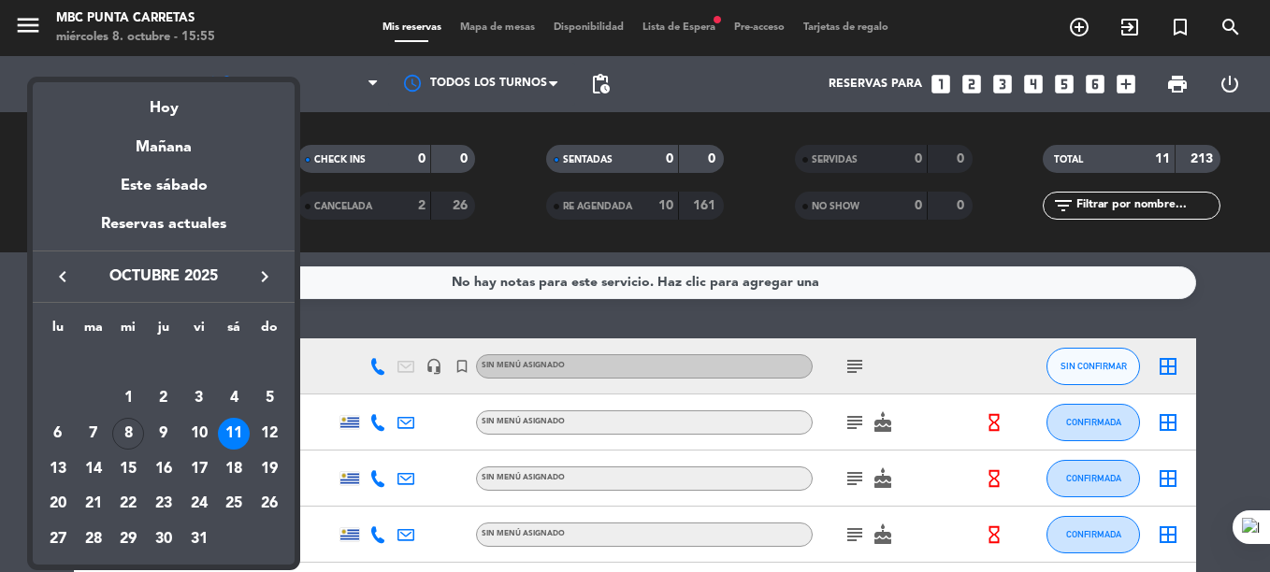
click at [667, 29] on div at bounding box center [635, 286] width 1270 height 572
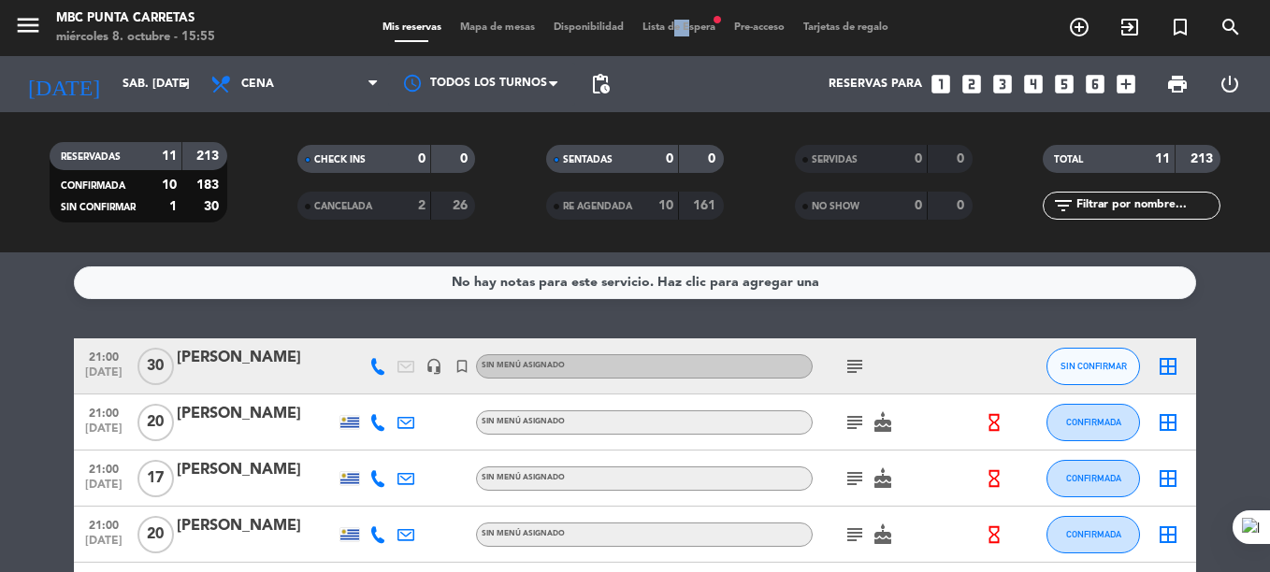
click at [667, 29] on span "Lista de Espera fiber_manual_record" at bounding box center [679, 27] width 92 height 10
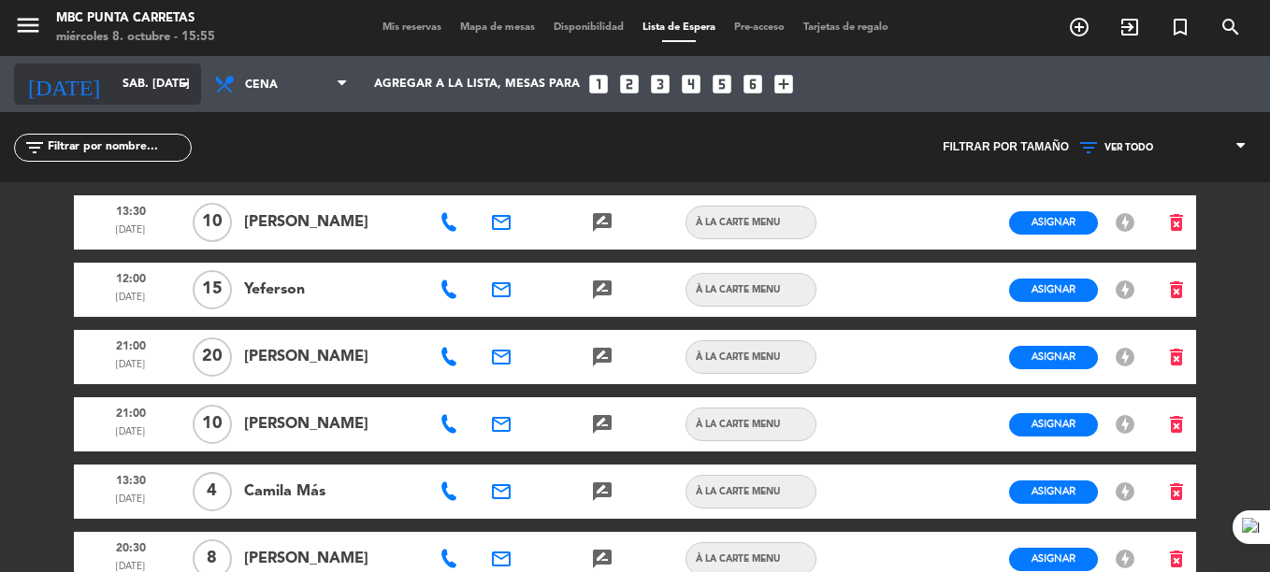
click at [113, 78] on input "sáb. [DATE]" at bounding box center [192, 84] width 158 height 32
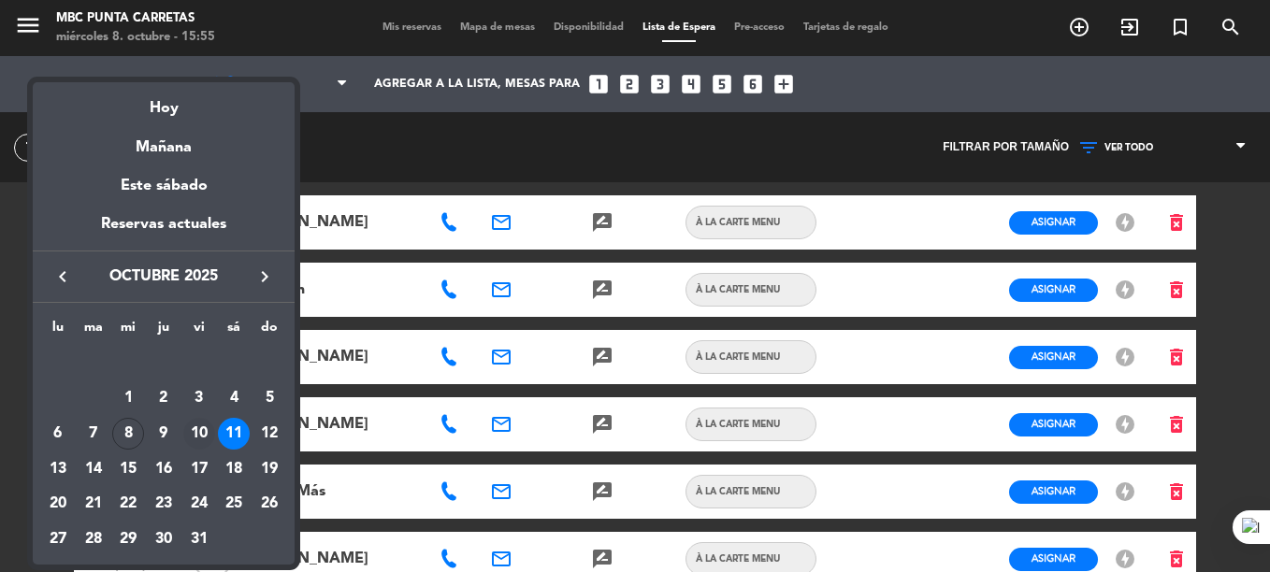
click at [195, 435] on div "10" at bounding box center [199, 434] width 32 height 32
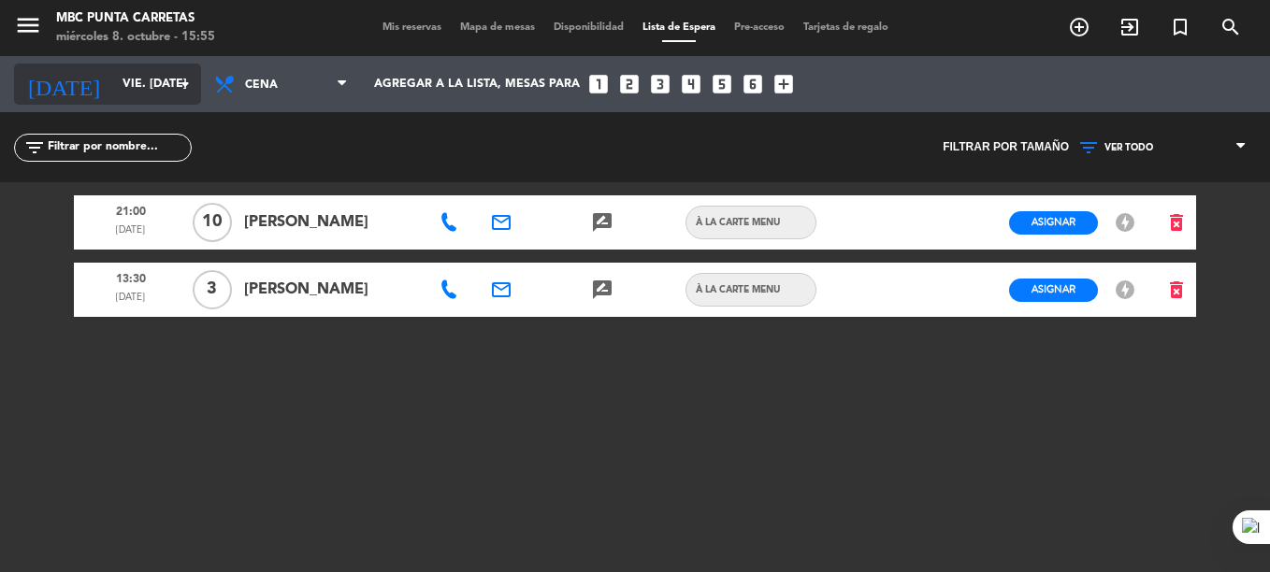
click at [131, 88] on input "vie. [DATE]" at bounding box center [192, 84] width 158 height 32
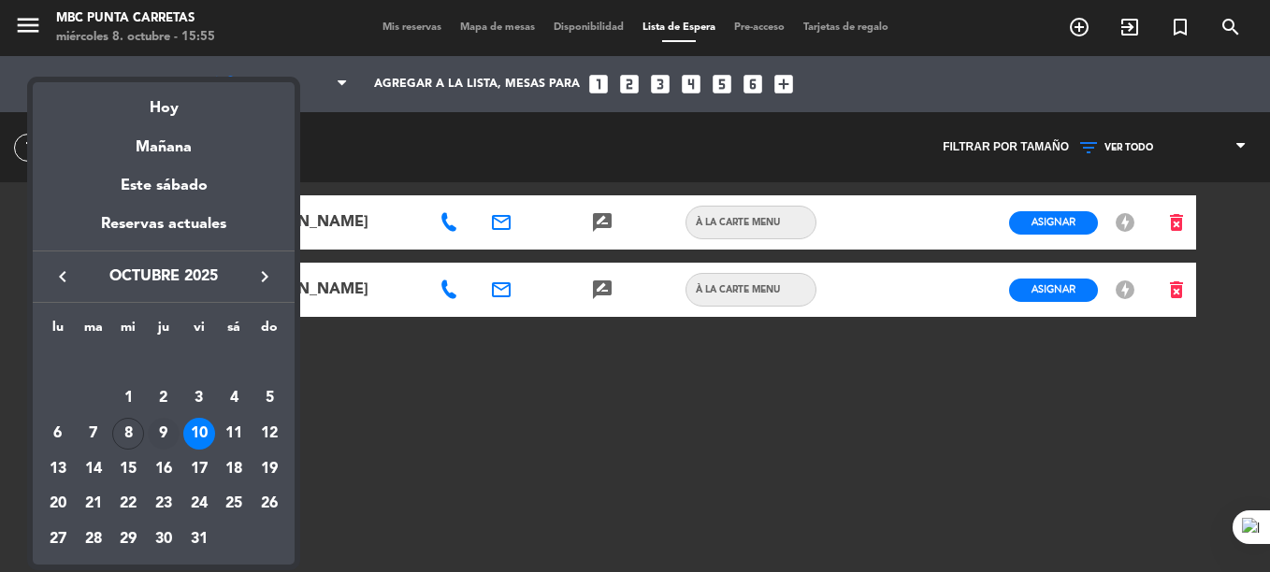
click at [161, 440] on div "9" at bounding box center [164, 434] width 32 height 32
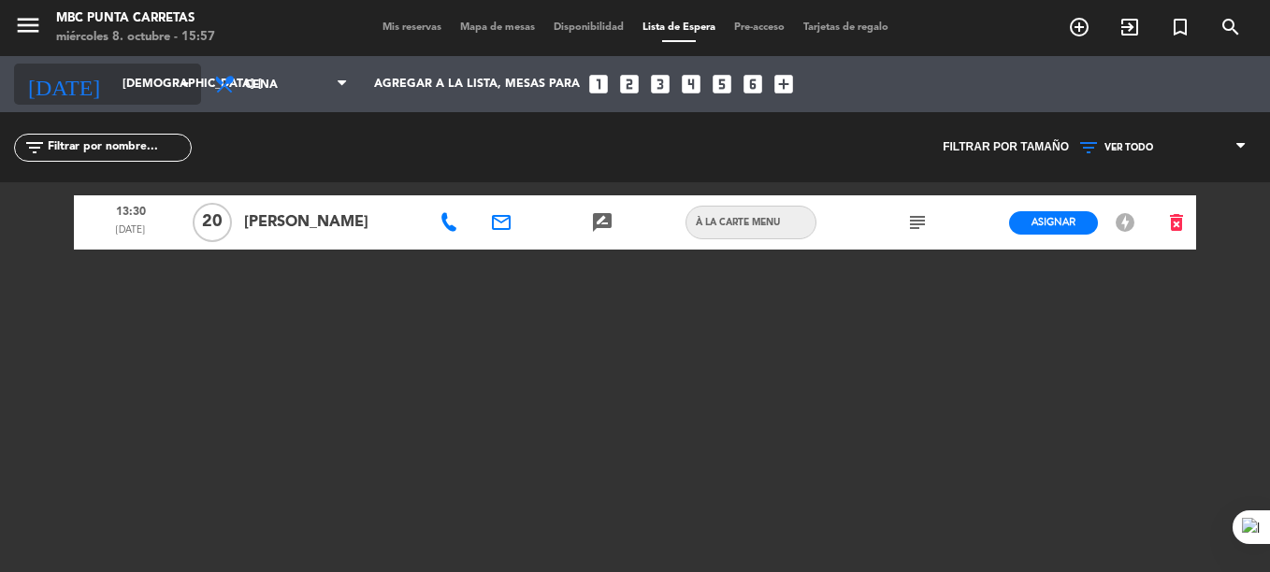
click at [113, 80] on input "[DEMOGRAPHIC_DATA] [DATE]" at bounding box center [192, 84] width 158 height 32
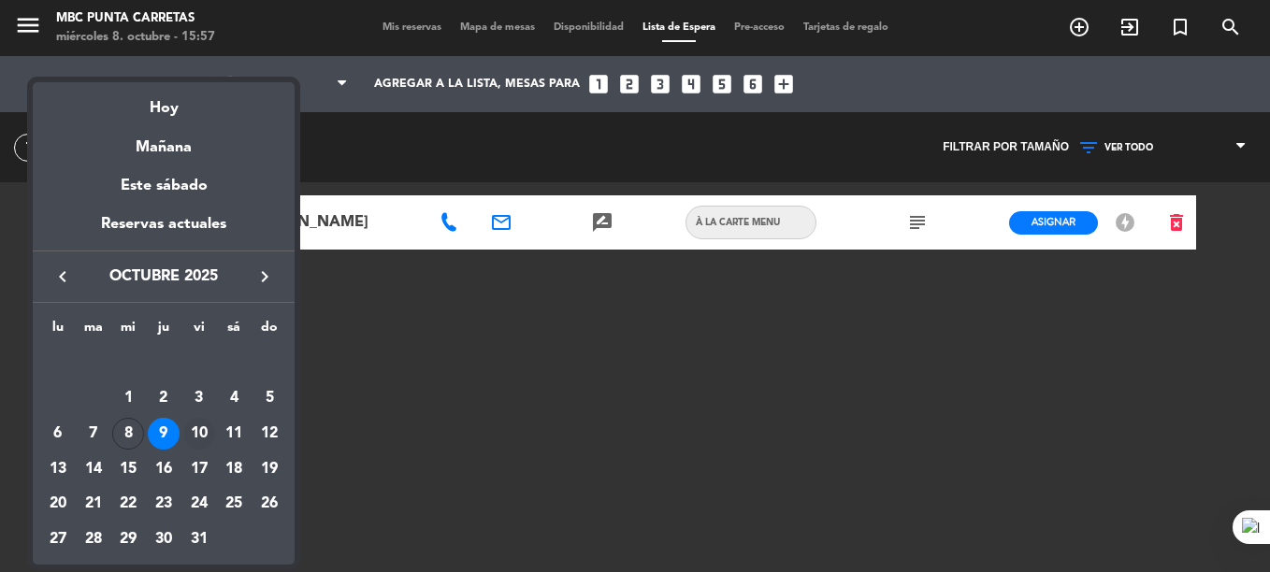
click at [210, 431] on div "10" at bounding box center [199, 434] width 32 height 32
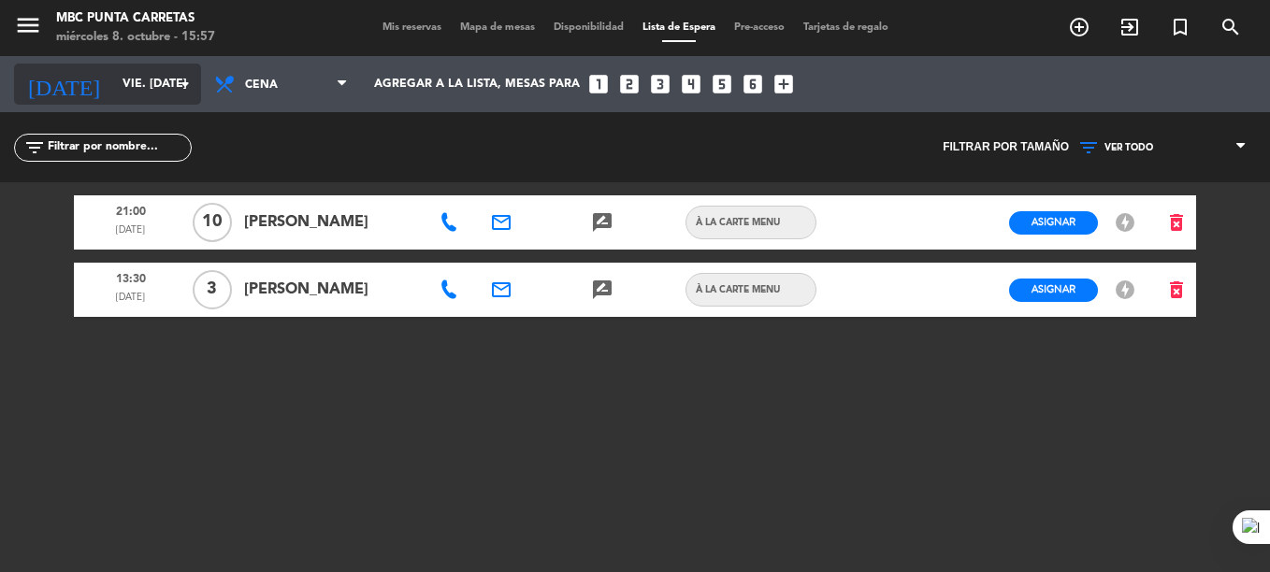
click at [115, 92] on input "vie. [DATE]" at bounding box center [192, 84] width 158 height 32
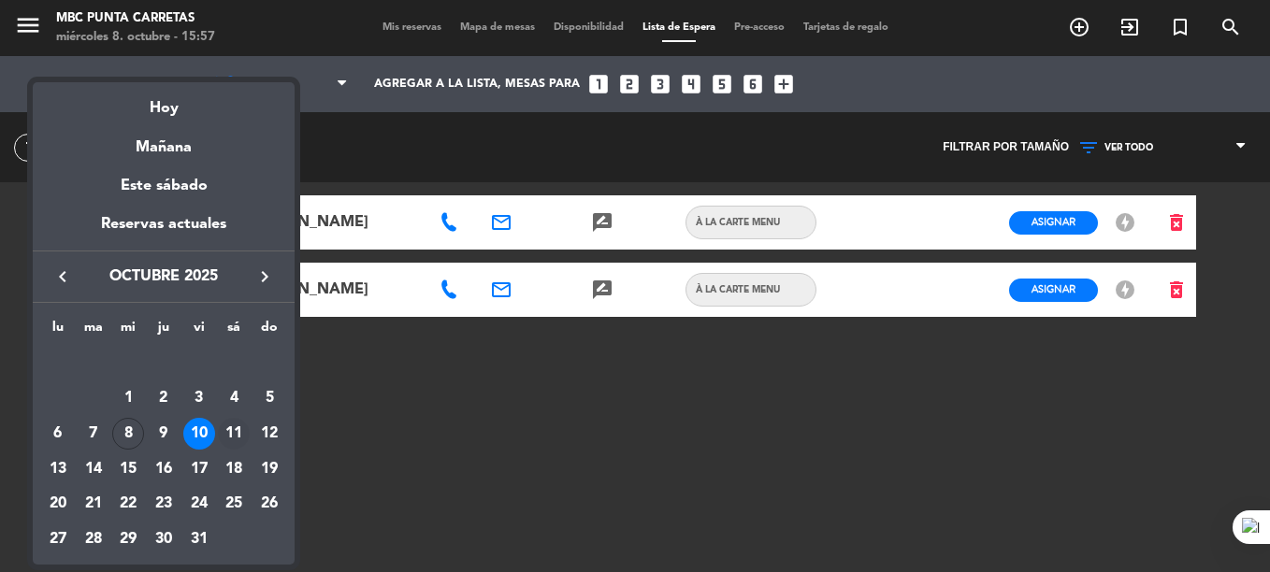
click at [239, 432] on div "11" at bounding box center [234, 434] width 32 height 32
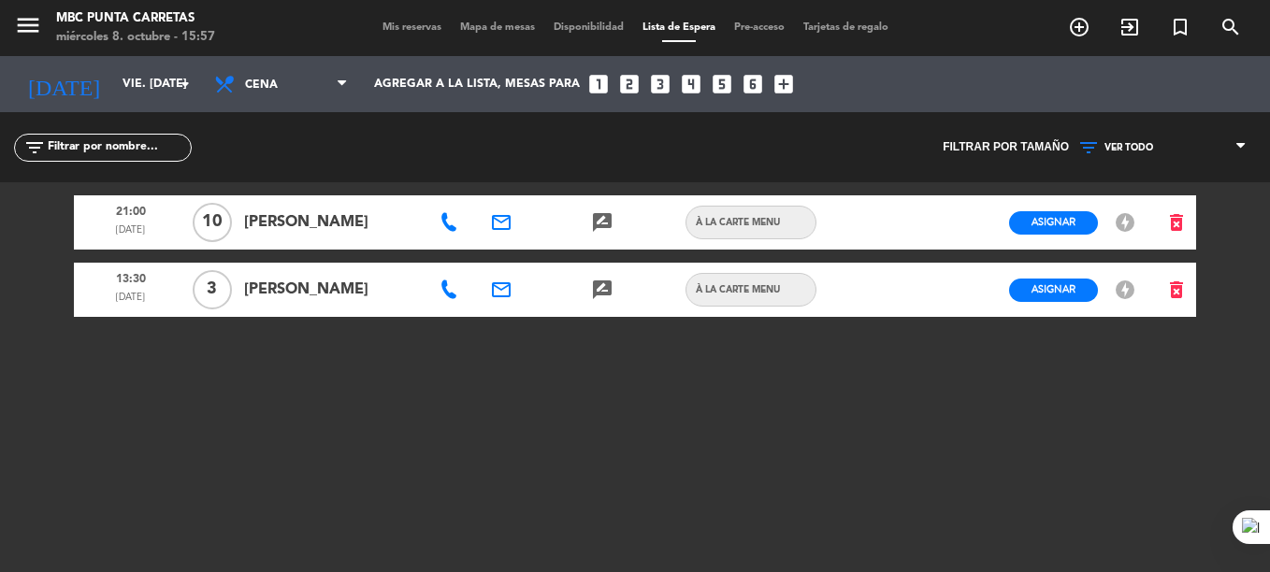
type input "sáb. [DATE]"
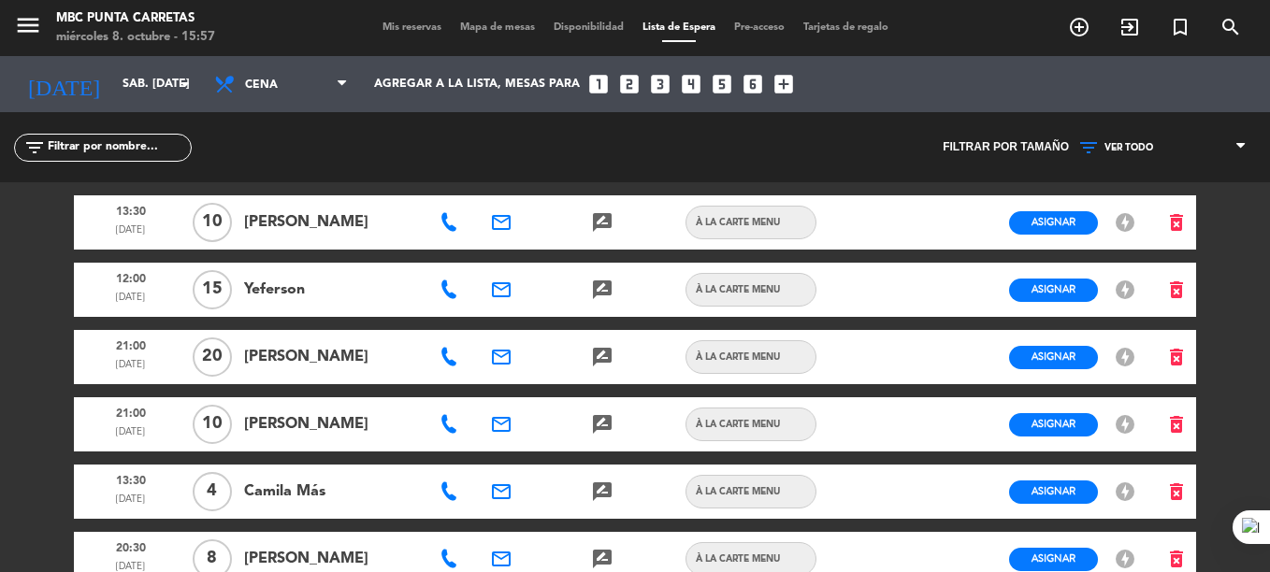
scroll to position [255, 0]
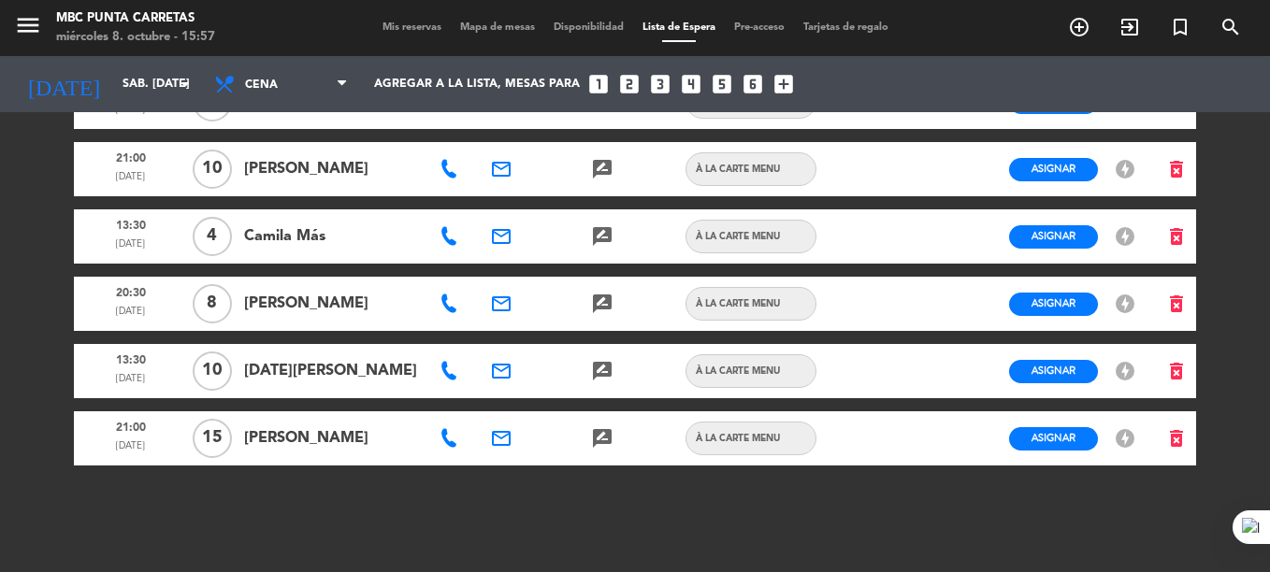
click at [401, 32] on span "Mis reservas" at bounding box center [412, 27] width 78 height 10
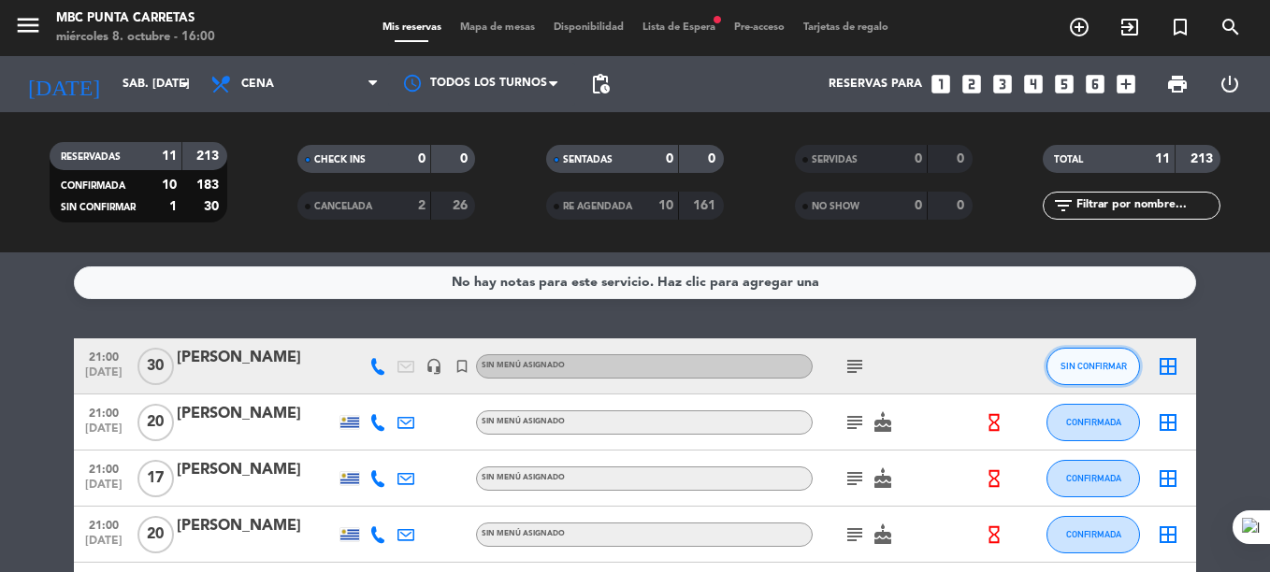
click at [1075, 372] on button "SIN CONFIRMAR" at bounding box center [1093, 366] width 94 height 37
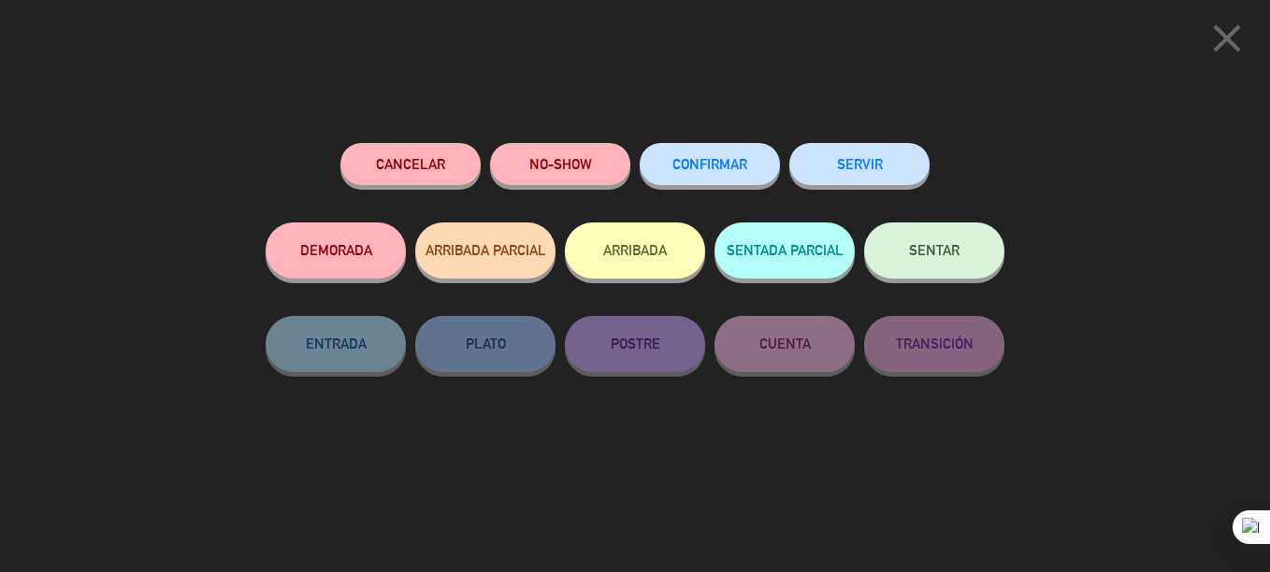
click at [695, 166] on span "CONFIRMAR" at bounding box center [709, 164] width 75 height 16
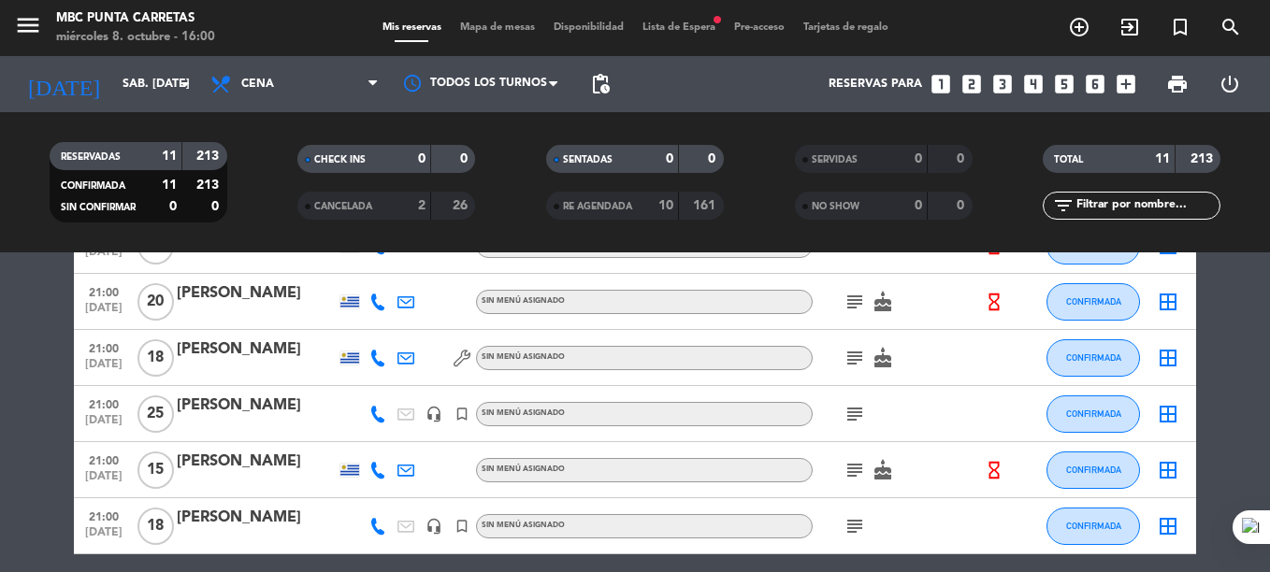
scroll to position [402, 0]
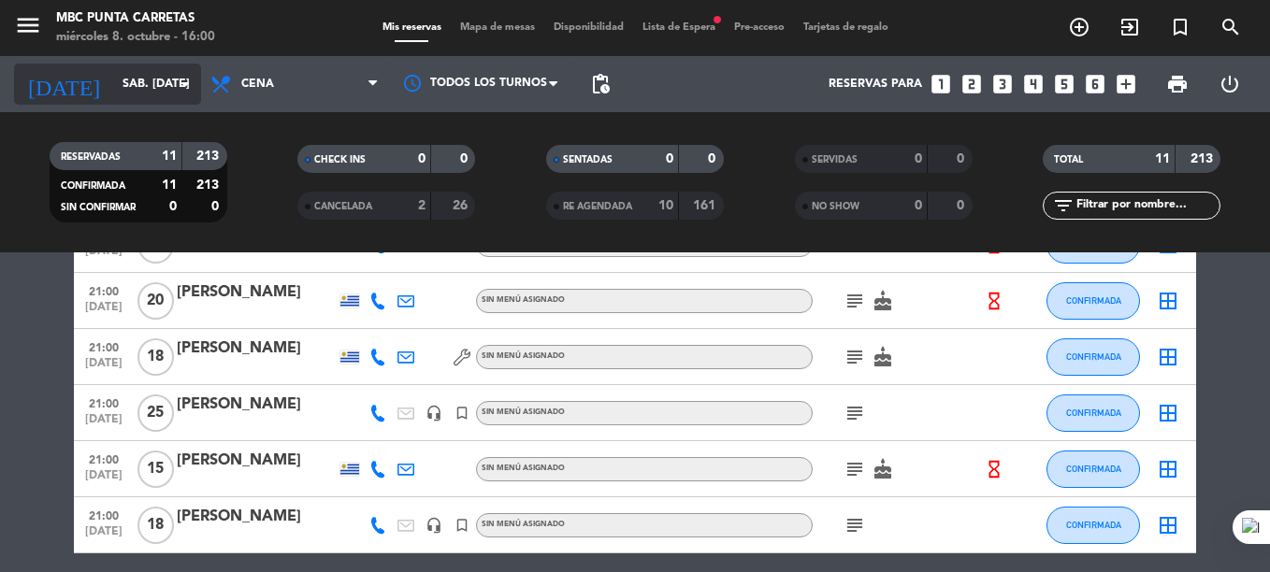
click at [134, 91] on input "sáb. [DATE]" at bounding box center [192, 84] width 158 height 32
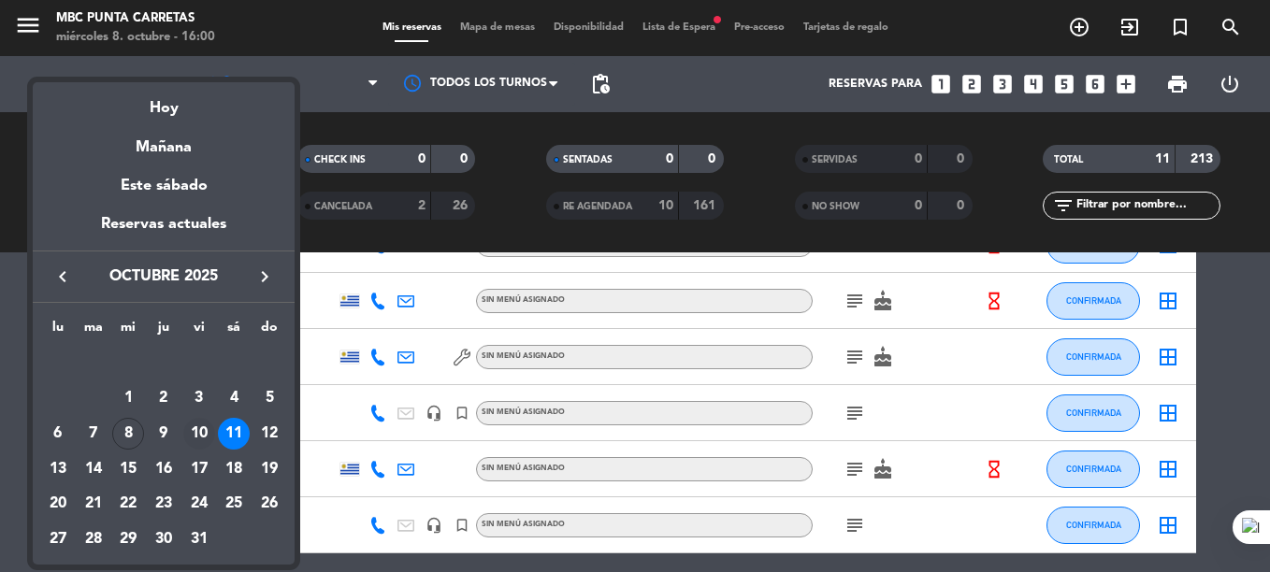
click at [204, 427] on div "10" at bounding box center [199, 434] width 32 height 32
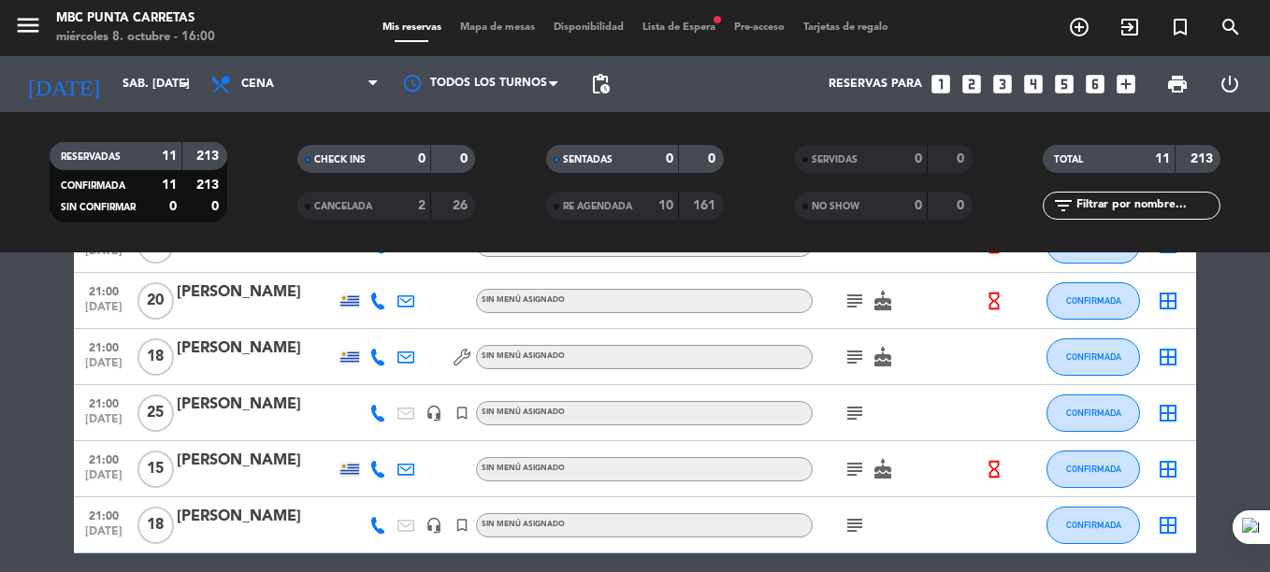
type input "vie. [DATE]"
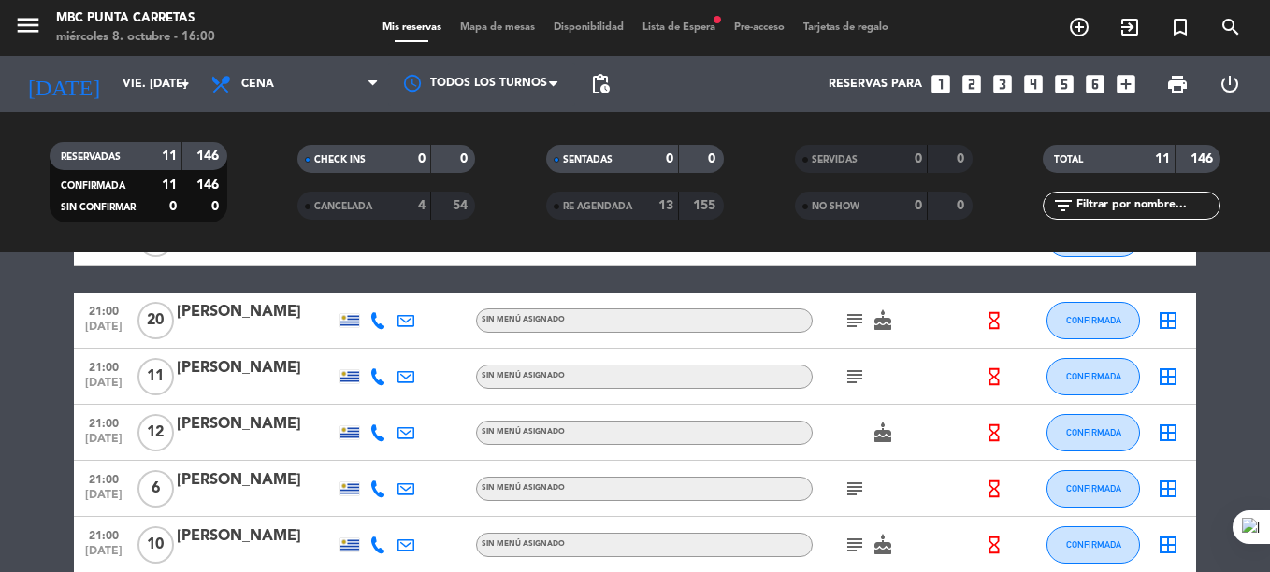
scroll to position [0, 0]
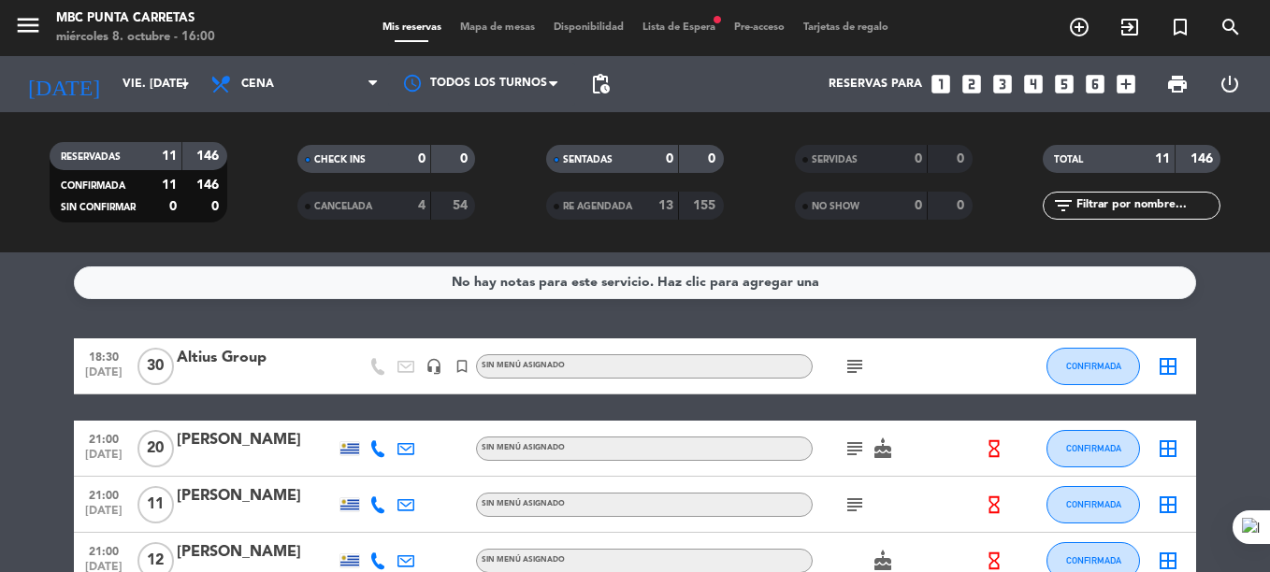
click at [667, 29] on span "Lista de Espera fiber_manual_record" at bounding box center [679, 27] width 92 height 10
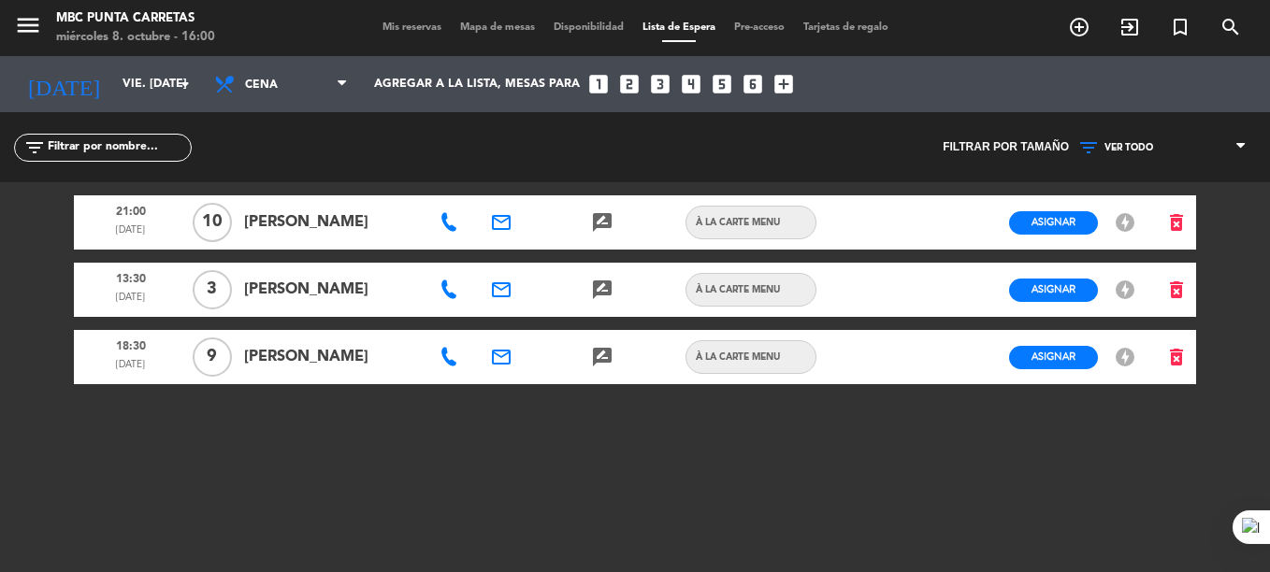
click at [454, 364] on icon at bounding box center [449, 357] width 19 height 19
click at [497, 319] on span "Copiar" at bounding box center [516, 324] width 39 height 20
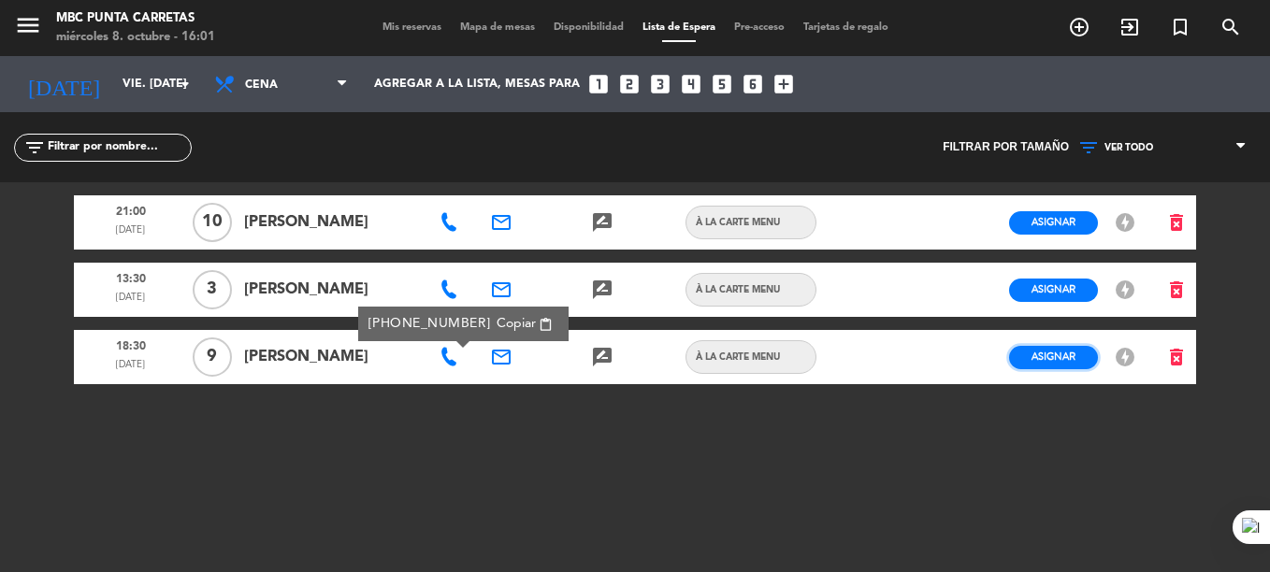
click at [1062, 353] on span "Asignar" at bounding box center [1054, 357] width 44 height 14
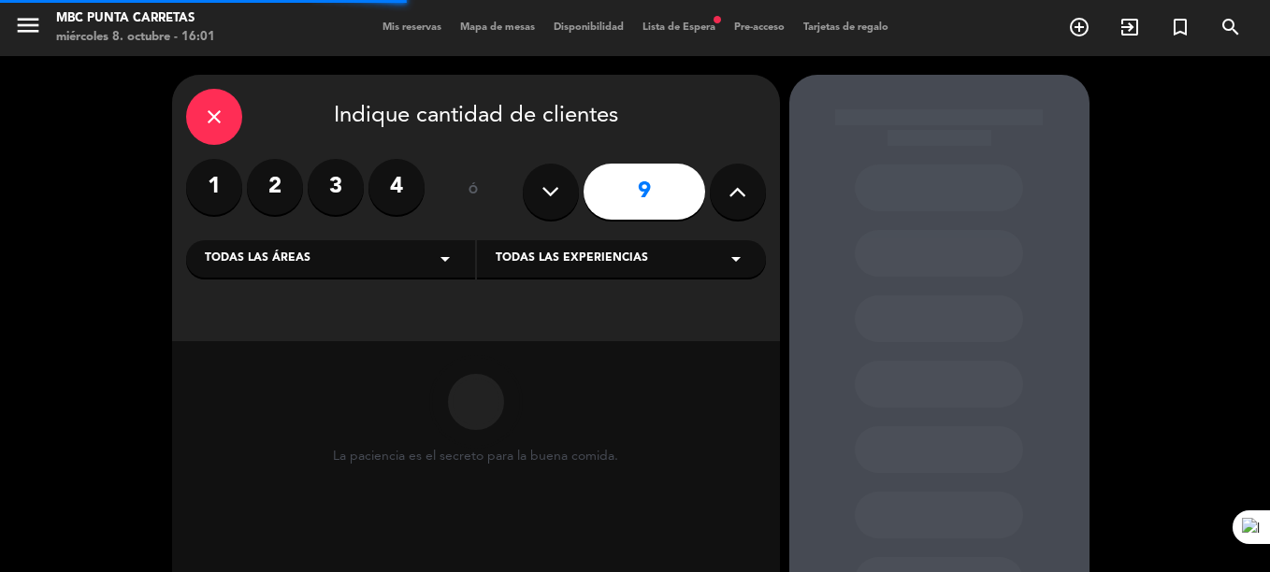
scroll to position [153, 0]
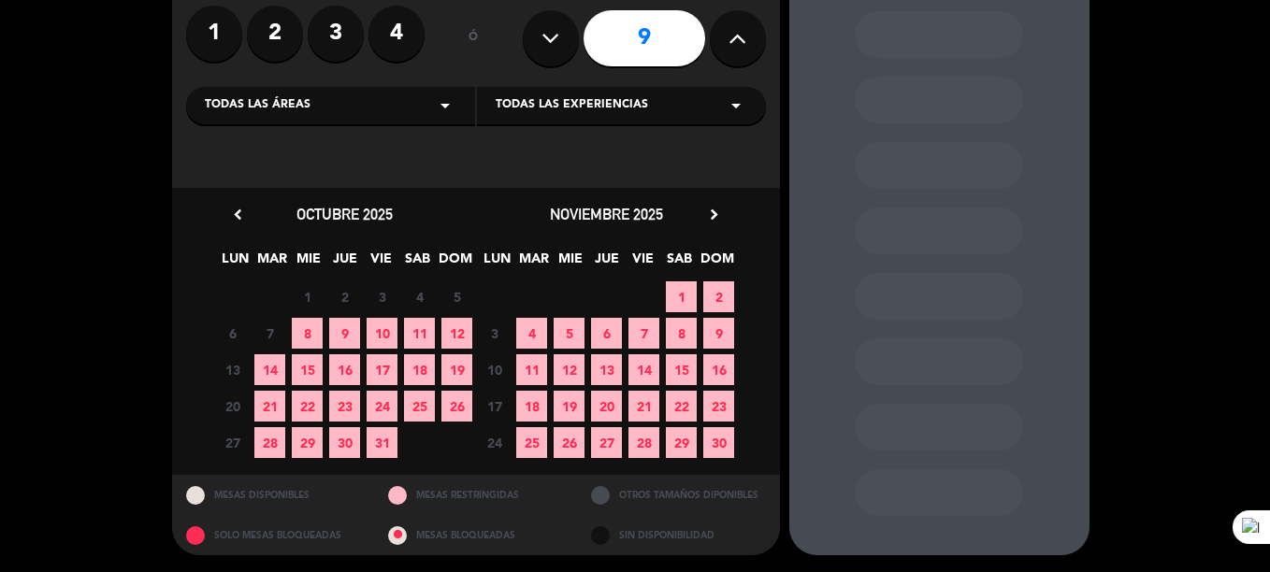
click at [385, 339] on span "10" at bounding box center [382, 333] width 31 height 31
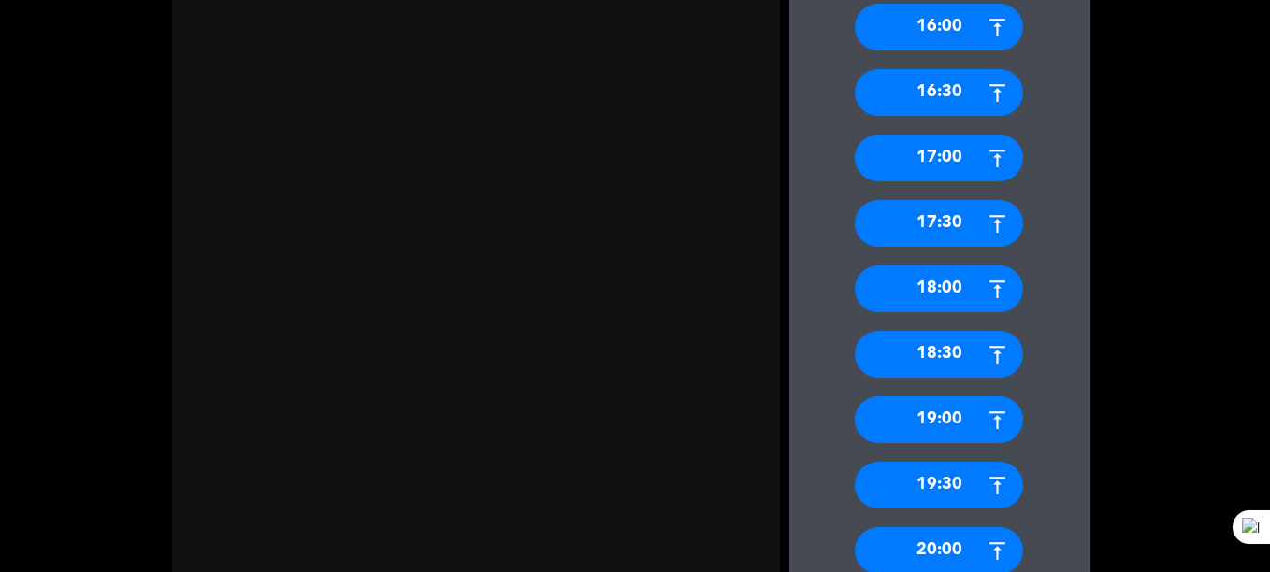
scroll to position [717, 0]
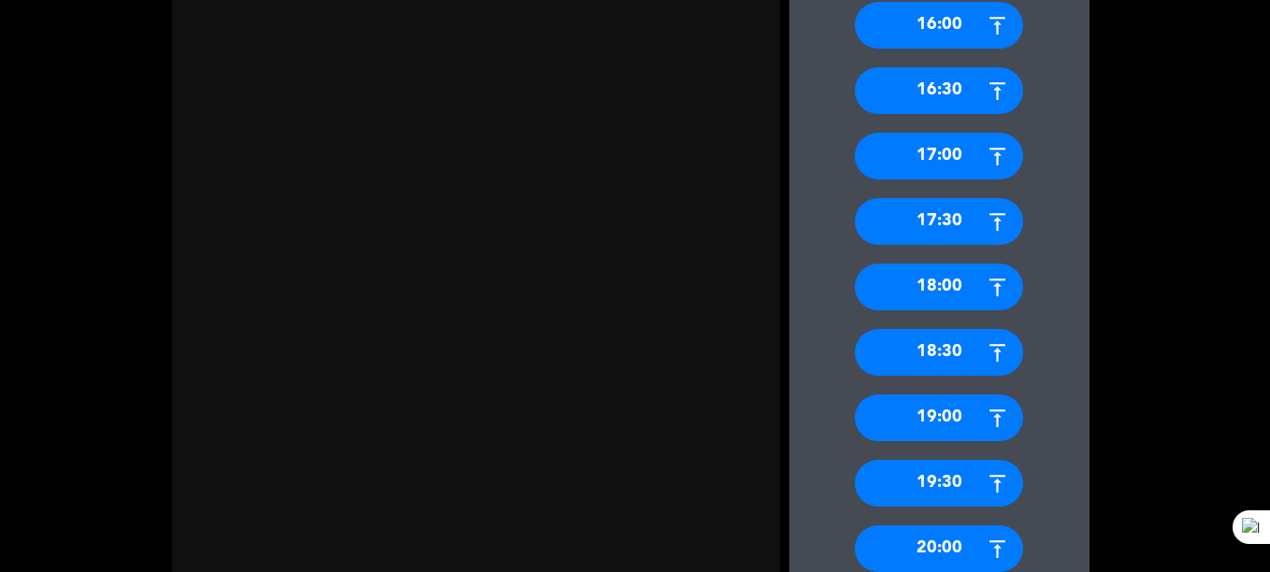
click at [966, 368] on div "18:30" at bounding box center [939, 352] width 168 height 47
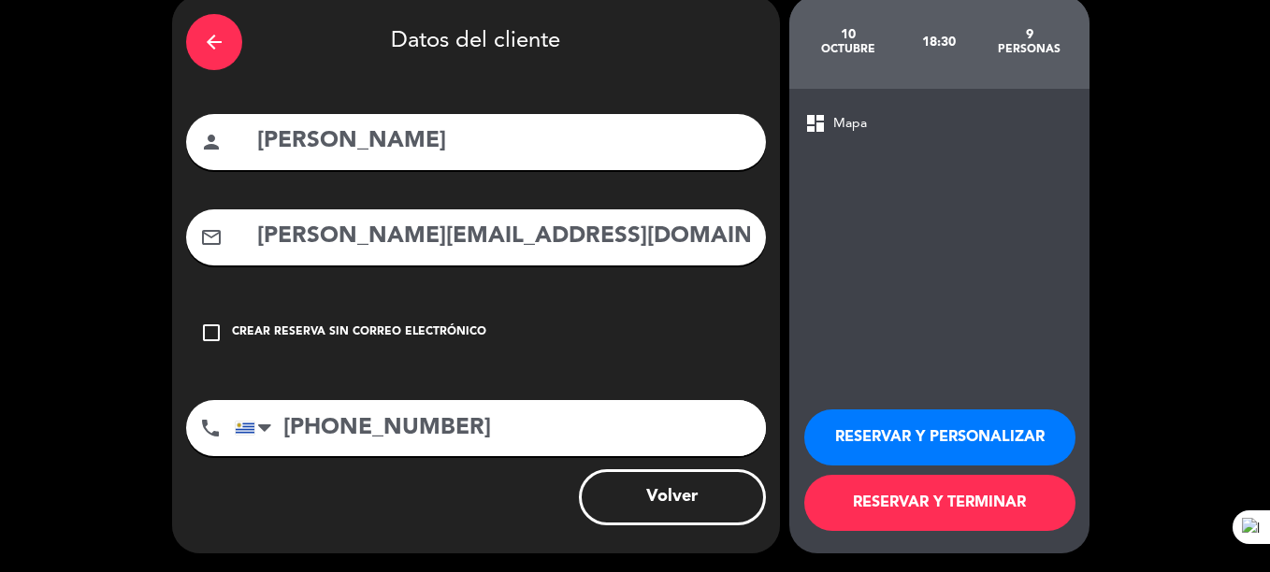
scroll to position [79, 0]
click at [959, 483] on button "RESERVAR Y TERMINAR" at bounding box center [939, 503] width 271 height 56
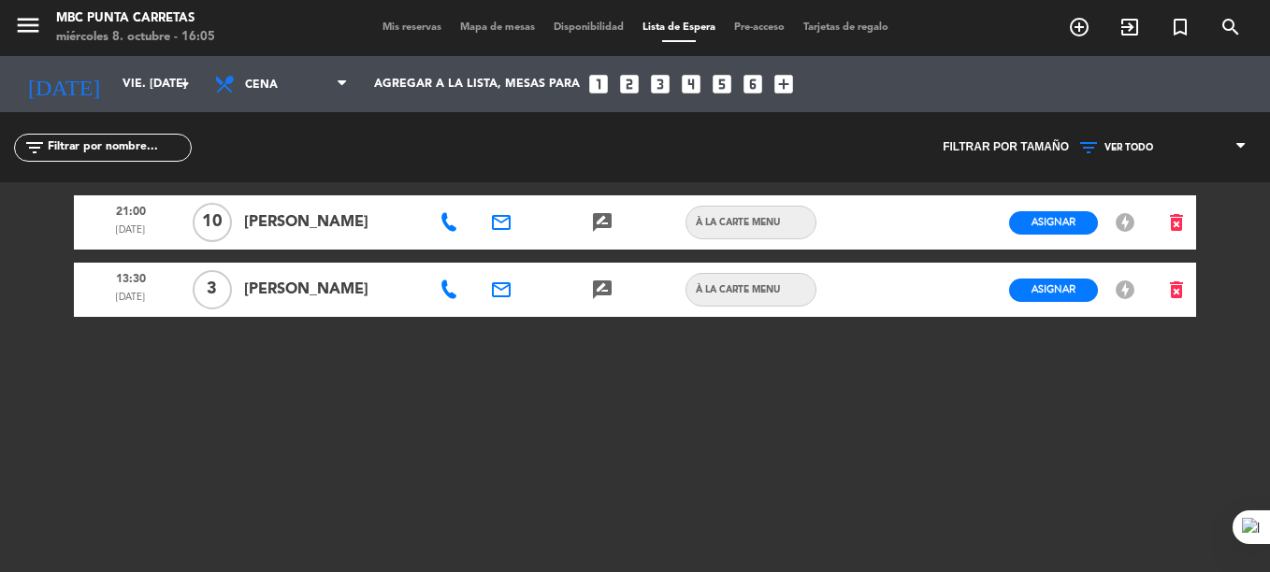
drag, startPoint x: 126, startPoint y: 113, endPoint x: 504, endPoint y: -97, distance: 432.5
click at [504, 0] on html "close × MBC Punta Carretas × chrome_reader_mode Listado de Reservas account_box…" at bounding box center [635, 286] width 1270 height 572
